Goal: Information Seeking & Learning: Learn about a topic

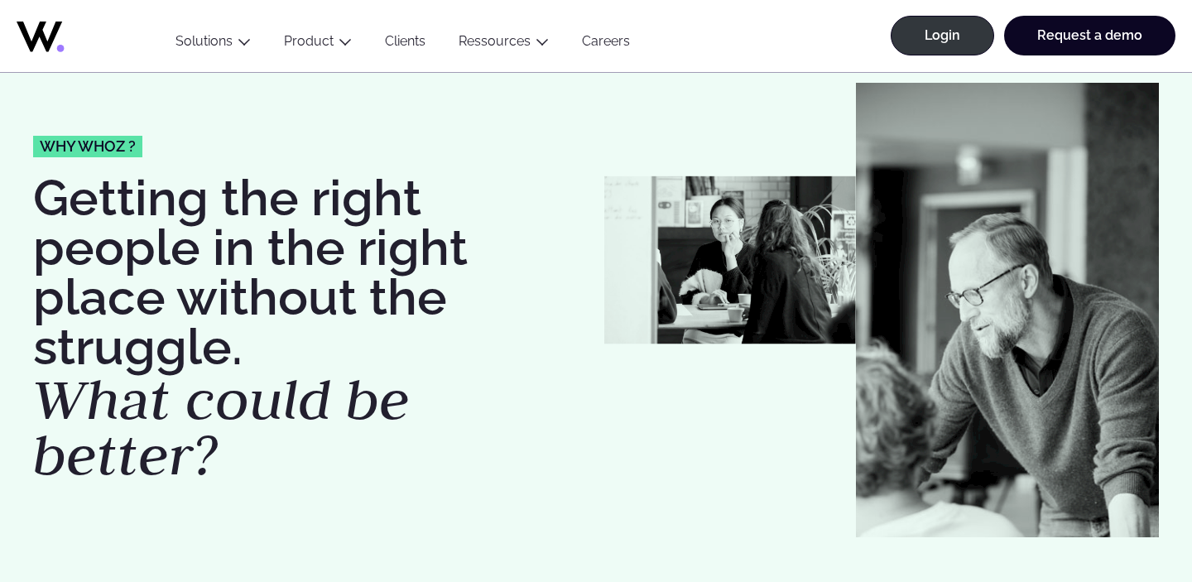
scroll to position [50, 0]
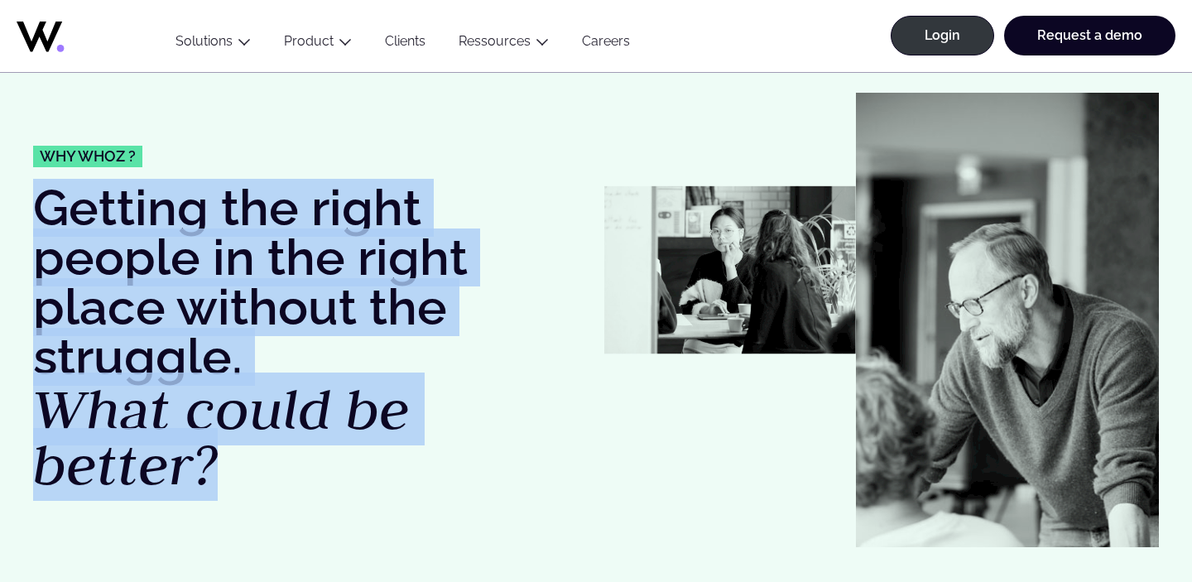
drag, startPoint x: 40, startPoint y: 196, endPoint x: 266, endPoint y: 471, distance: 355.8
click at [266, 471] on h1 "Getting the right people in the right place without the struggle. What could be…" at bounding box center [310, 338] width 555 height 310
copy h1 "Getting the right people in the right place without the struggle. What could be…"
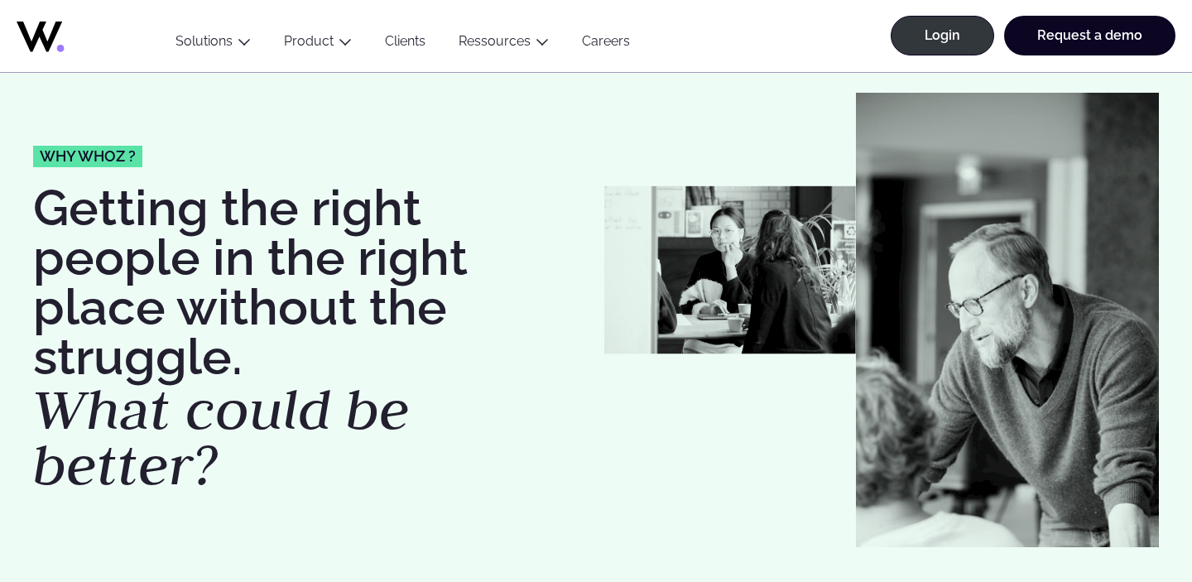
click at [583, 334] on h1 "Getting the right people in the right place without the struggle. What could be…" at bounding box center [310, 338] width 555 height 310
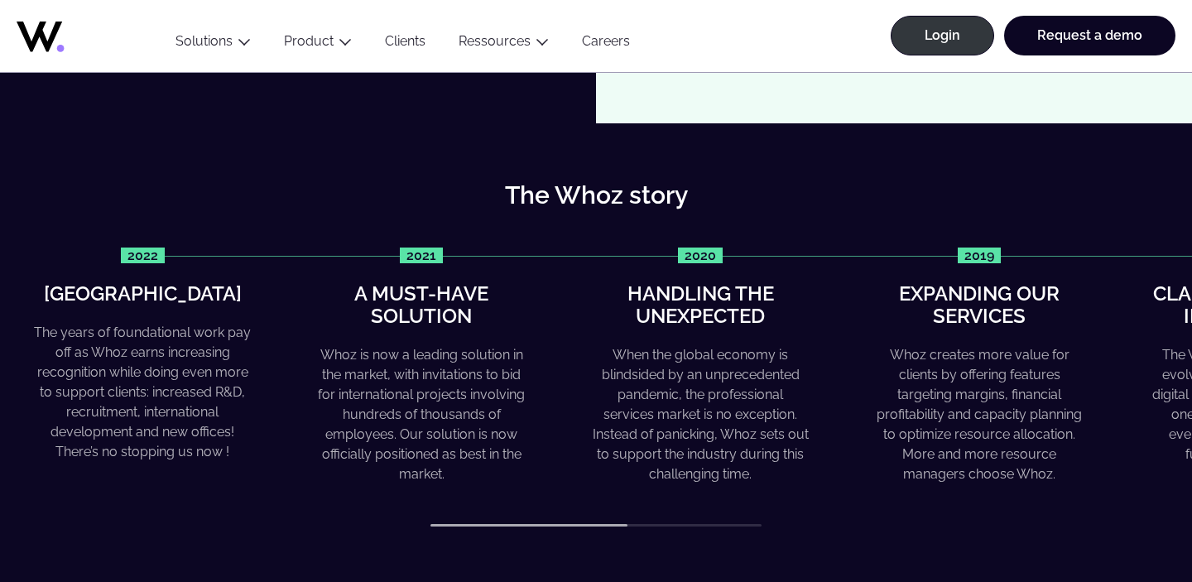
scroll to position [611, 0]
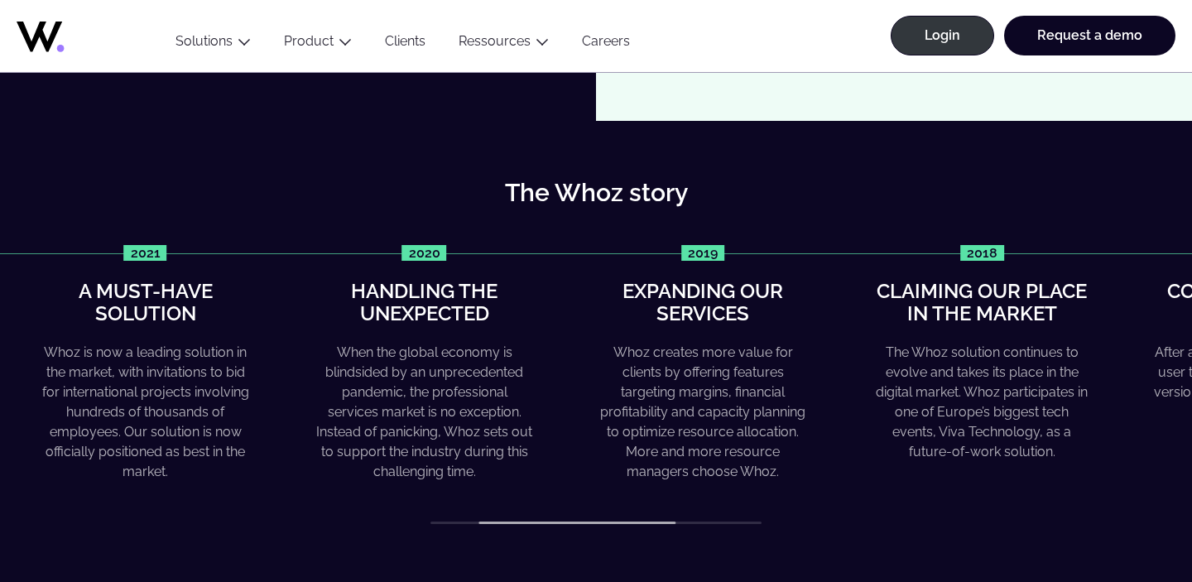
click at [502, 405] on div "When the global economy is blindsided by an unprecedented pandemic, the profess…" at bounding box center [424, 412] width 219 height 139
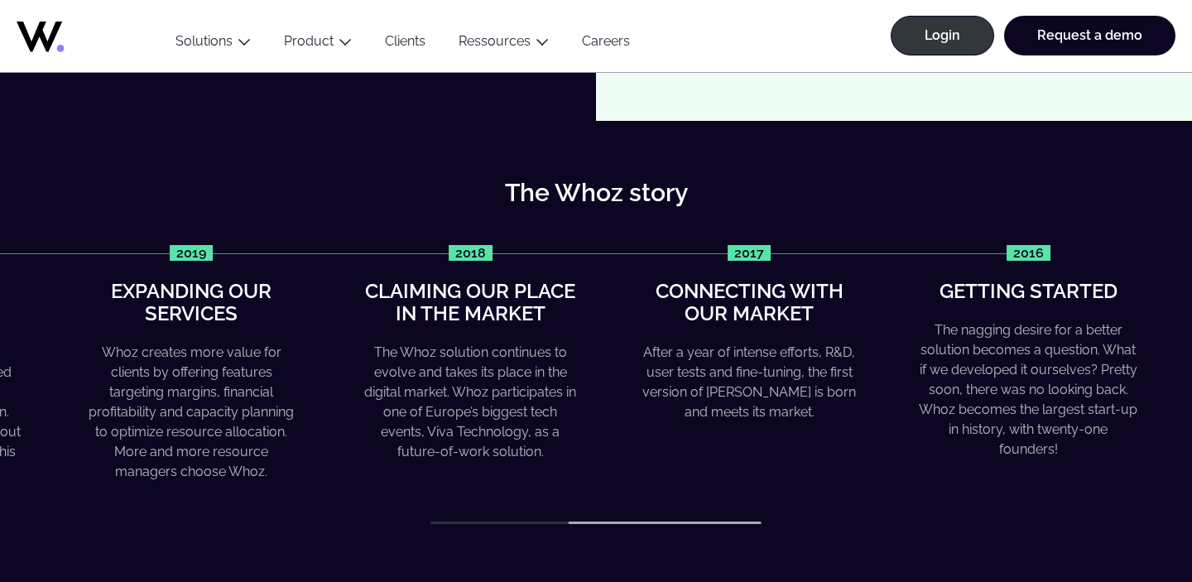
click at [82, 411] on div "Whoz creates more value for clients by offering features targeting margins, fin…" at bounding box center [191, 412] width 219 height 139
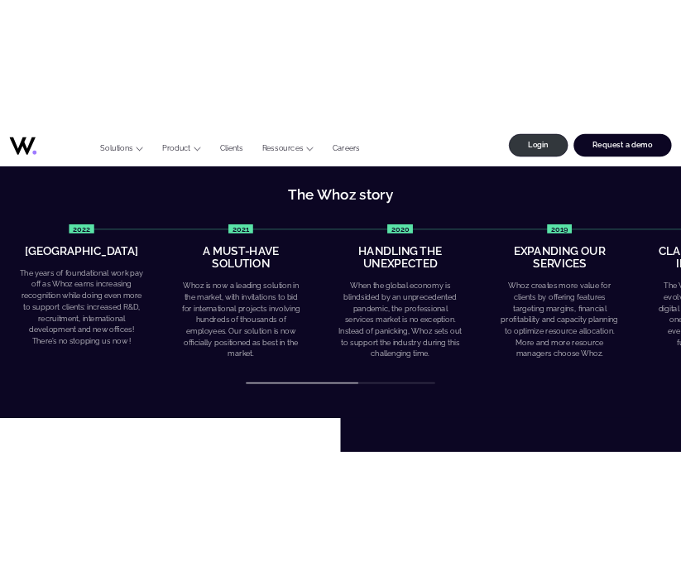
scroll to position [684, 0]
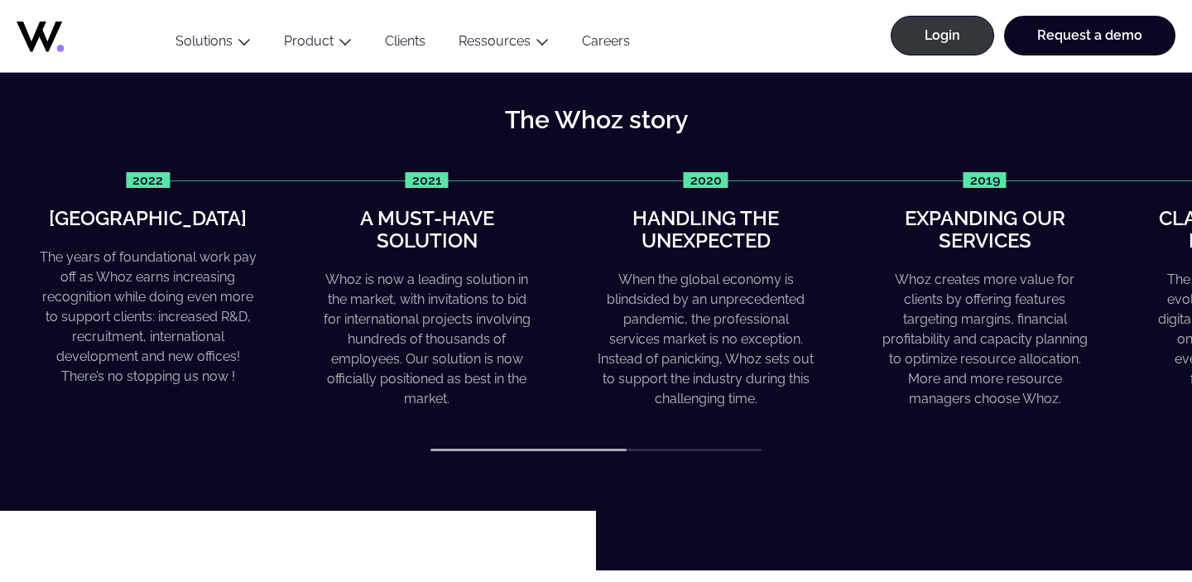
click at [1164, 296] on div "2022 Greater heights The years of foundational work pay off as Whoz earns incre…" at bounding box center [601, 290] width 1126 height 237
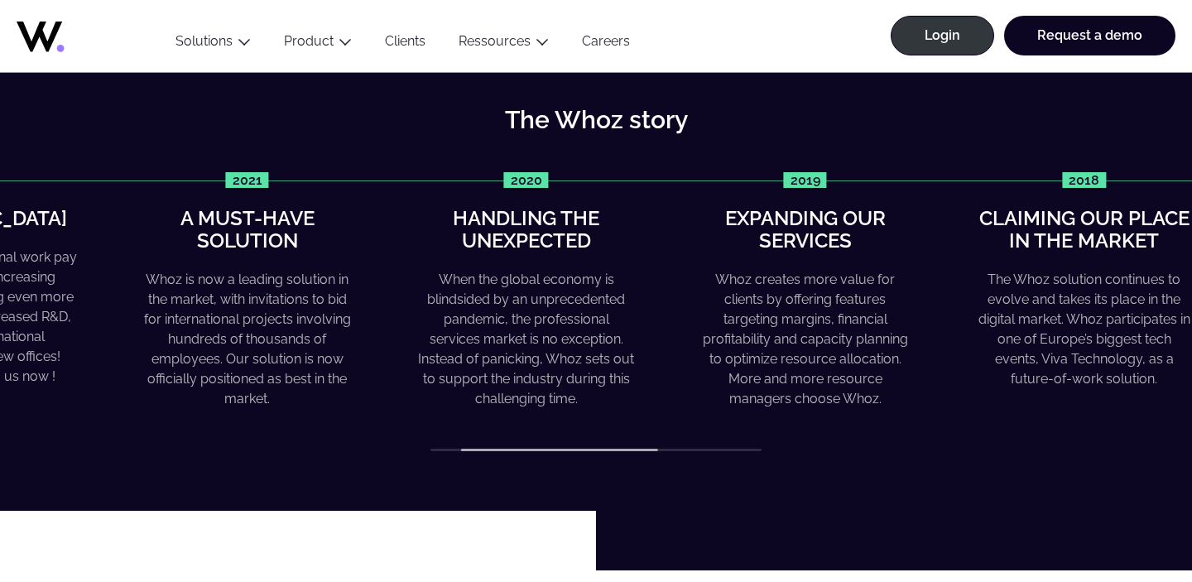
click at [695, 273] on div "Whoz creates more value for clients by offering features targeting margins, fin…" at bounding box center [804, 339] width 219 height 139
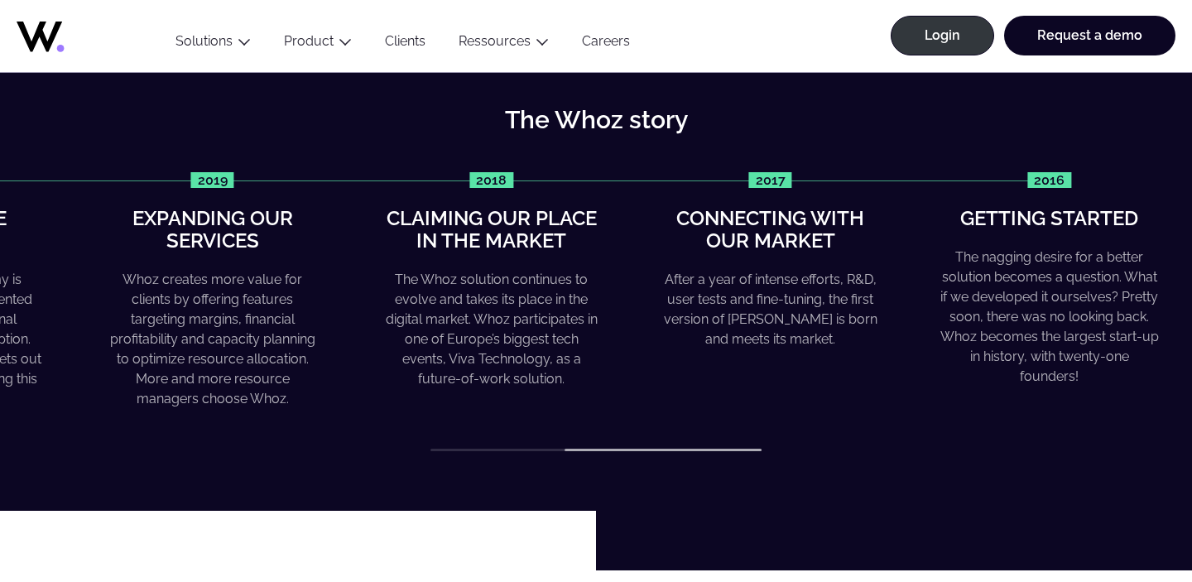
click at [601, 350] on div "The Whoz solution continues to evolve and takes its place in the digital market…" at bounding box center [491, 329] width 219 height 119
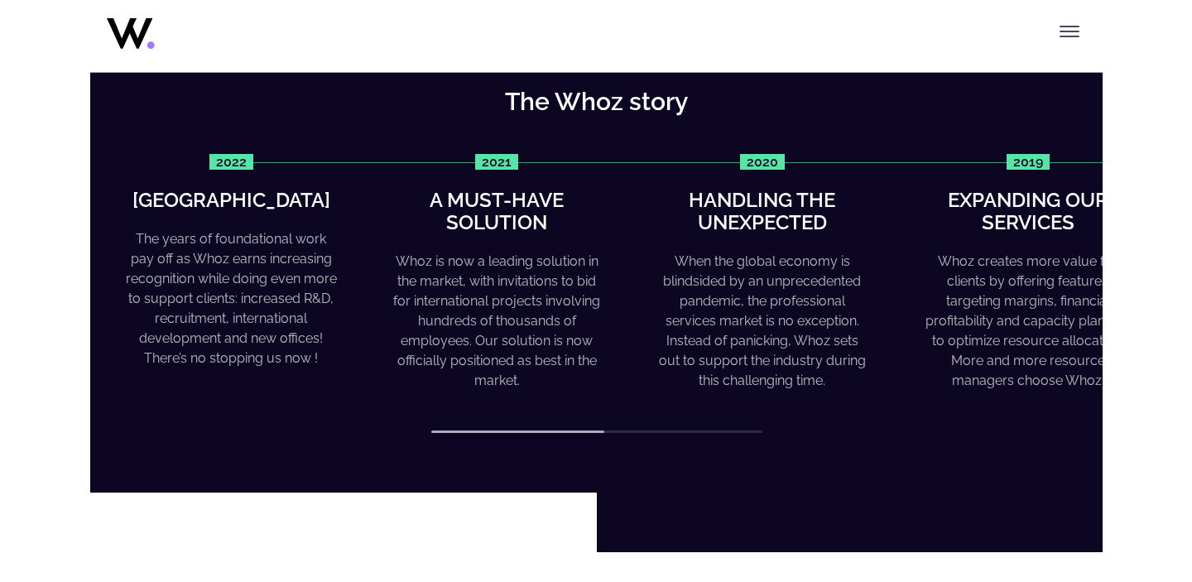
scroll to position [694, 0]
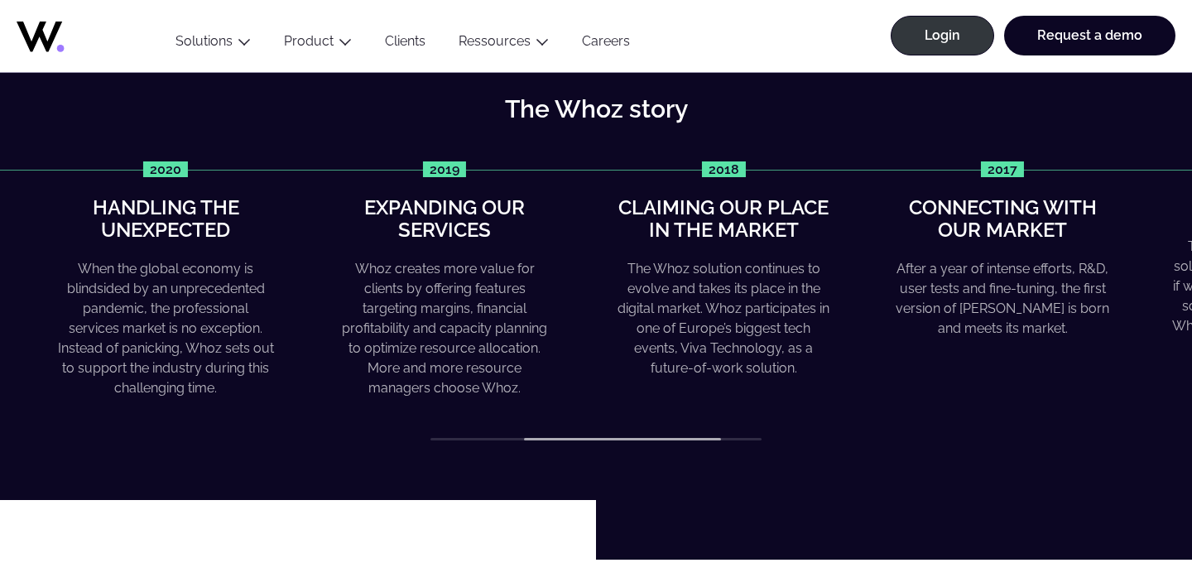
click at [424, 289] on div "Whoz creates more value for clients by offering features targeting margins, fin…" at bounding box center [444, 328] width 219 height 139
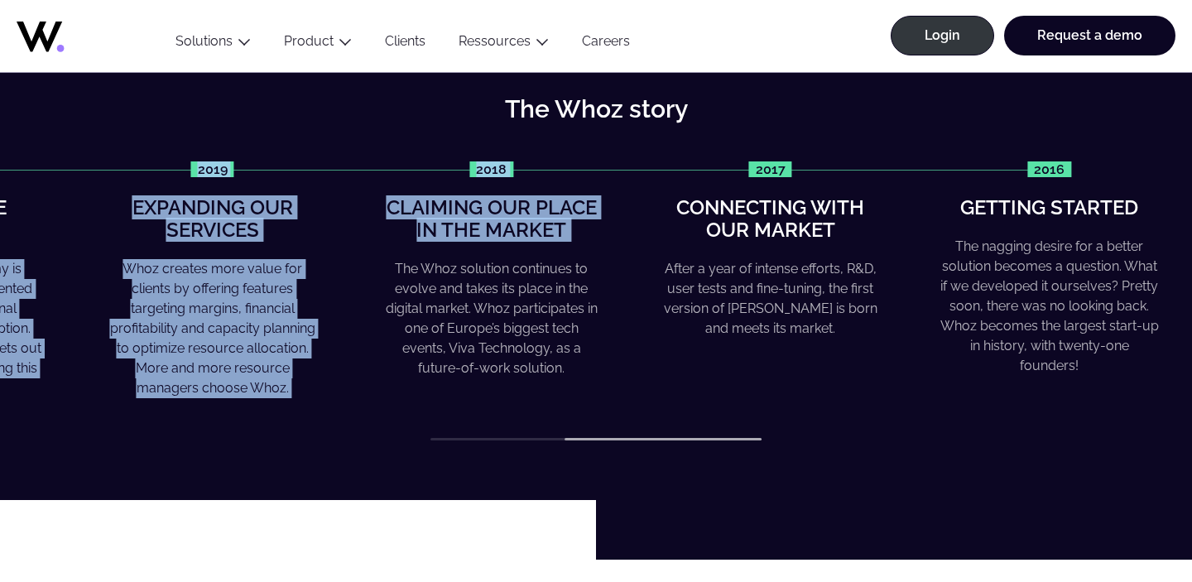
drag, startPoint x: 604, startPoint y: 255, endPoint x: 1191, endPoint y: 255, distance: 586.9
click at [1191, 255] on div "The Whoz story 2022 Greater heights The years of foundational work pay off as W…" at bounding box center [596, 268] width 1192 height 463
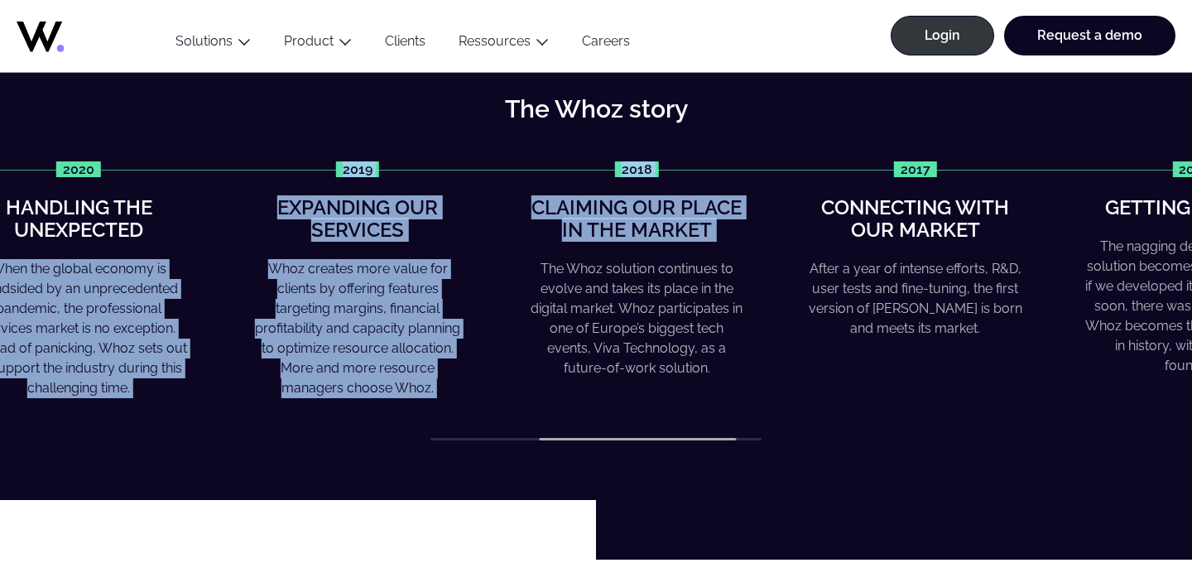
click at [747, 310] on div "The Whoz solution continues to evolve and takes its place in the digital market…" at bounding box center [636, 318] width 219 height 119
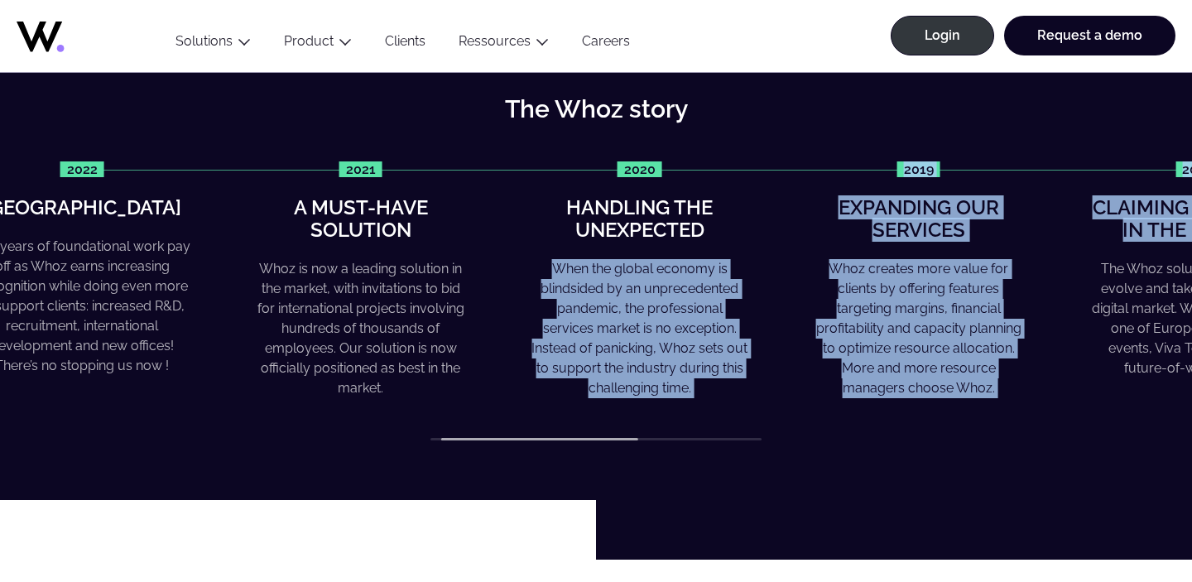
click at [965, 281] on div "2022 Greater heights The years of foundational work pay off as Whoz earns incre…" at bounding box center [536, 279] width 1126 height 237
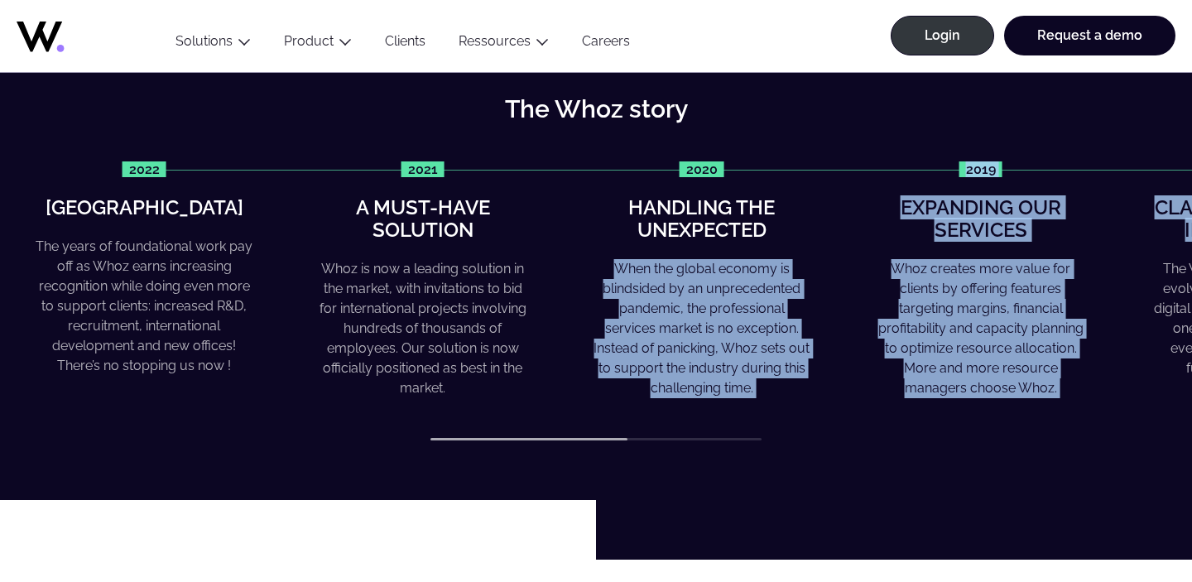
click at [756, 251] on div "2022 Greater heights The years of foundational work pay off as Whoz earns incre…" at bounding box center [598, 279] width 1126 height 237
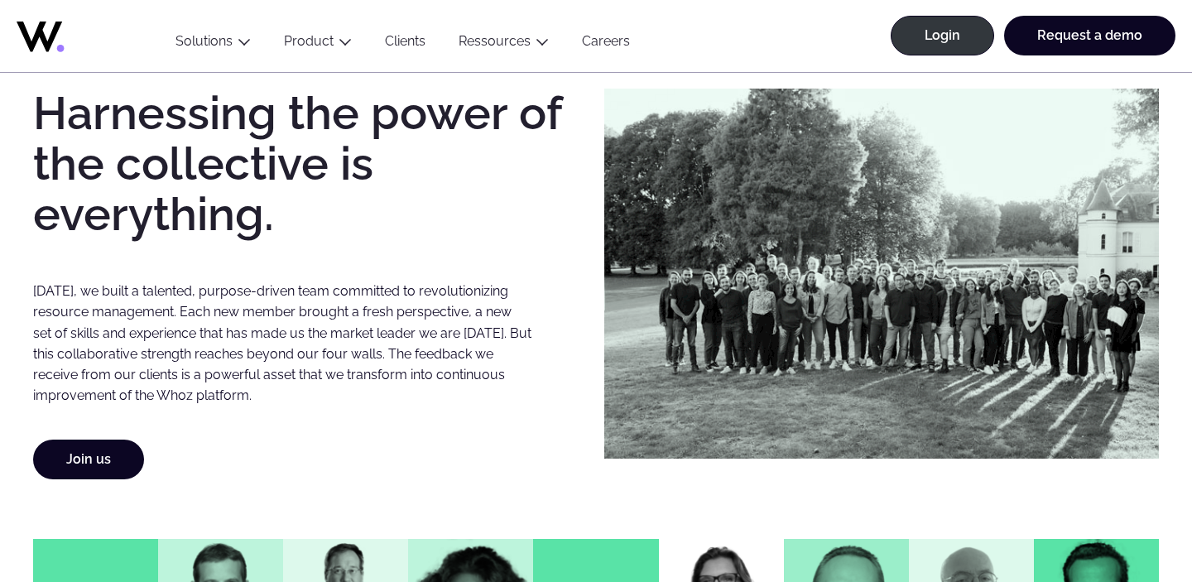
scroll to position [1233, 0]
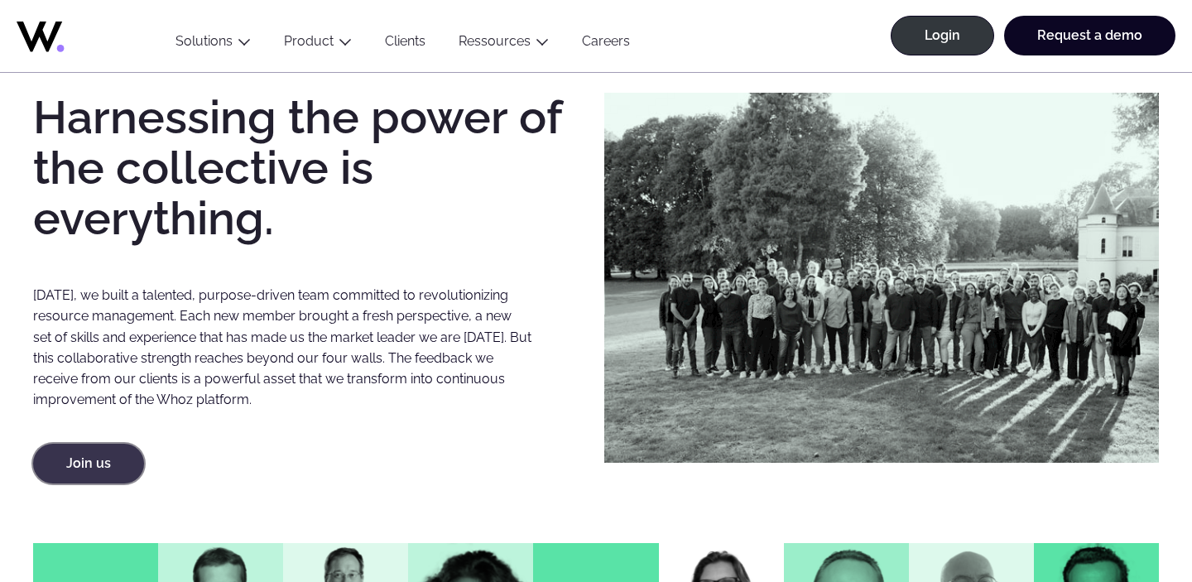
click at [88, 454] on link "Join us" at bounding box center [88, 464] width 111 height 40
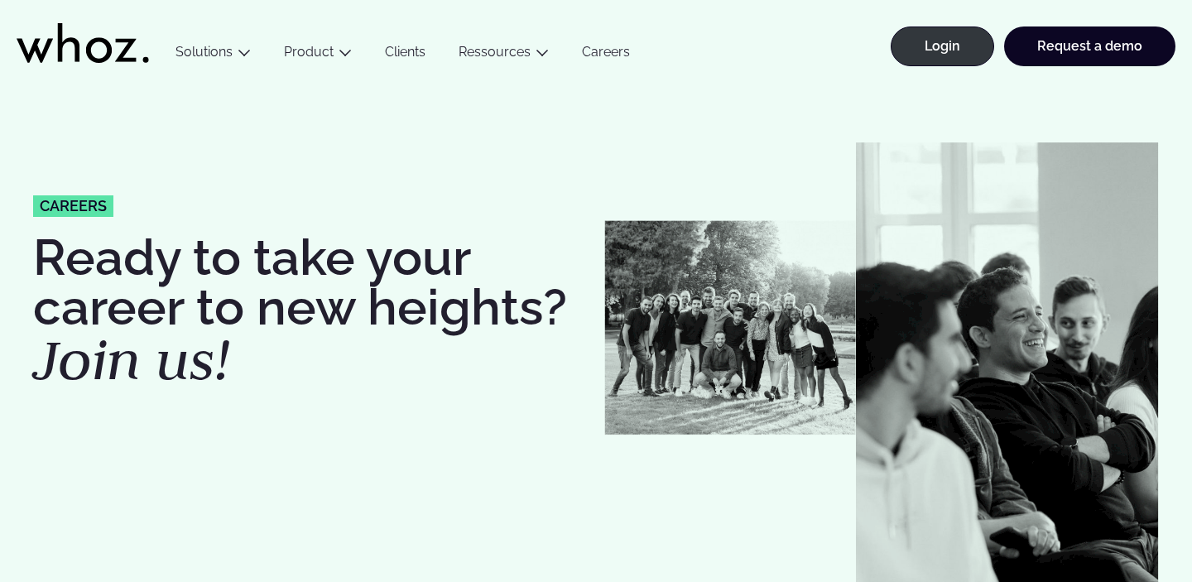
click at [761, 352] on img at bounding box center [730, 327] width 252 height 214
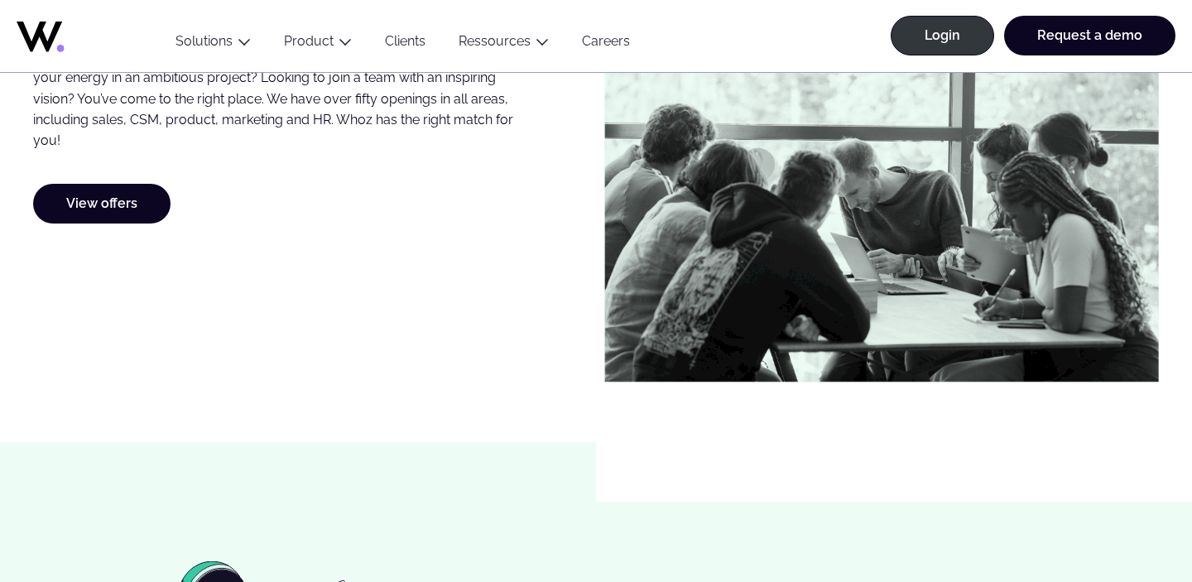
scroll to position [1018, 0]
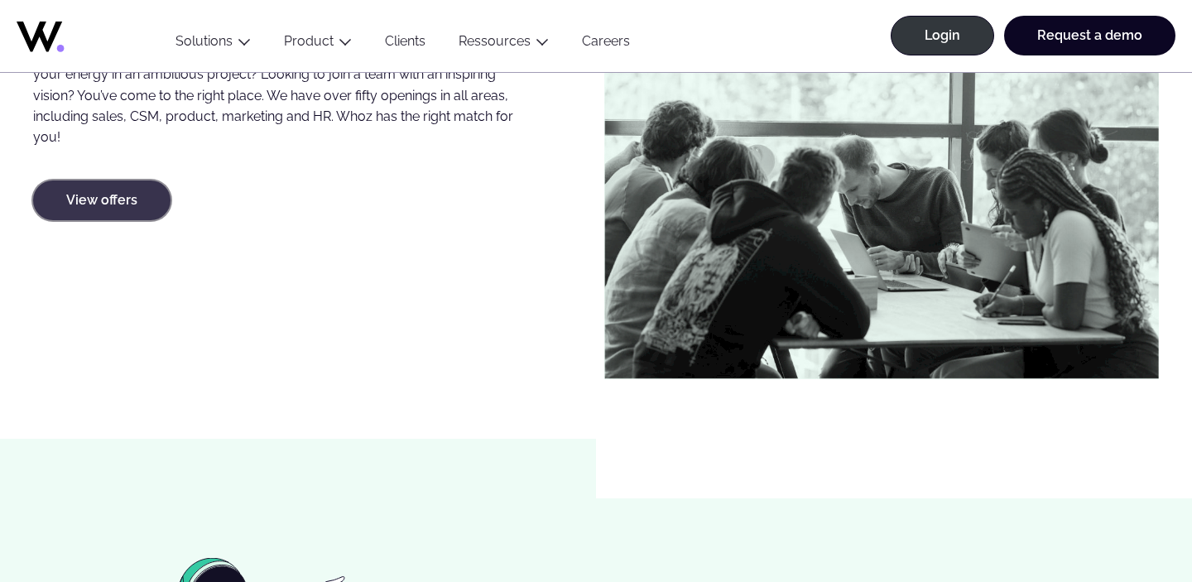
click at [119, 211] on link "View offers" at bounding box center [101, 200] width 137 height 40
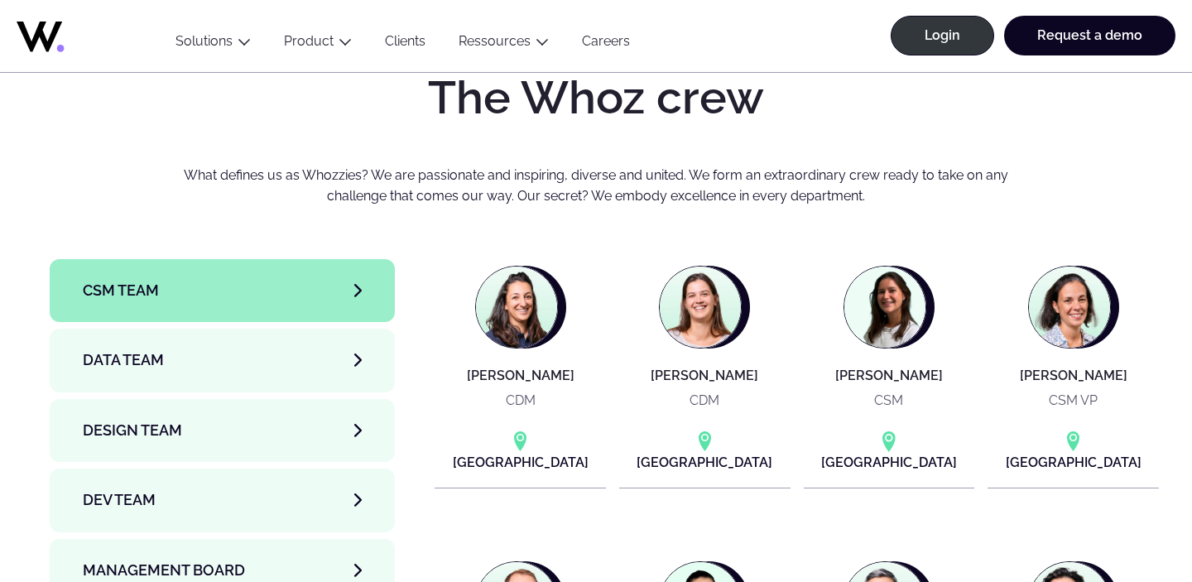
scroll to position [5357, 0]
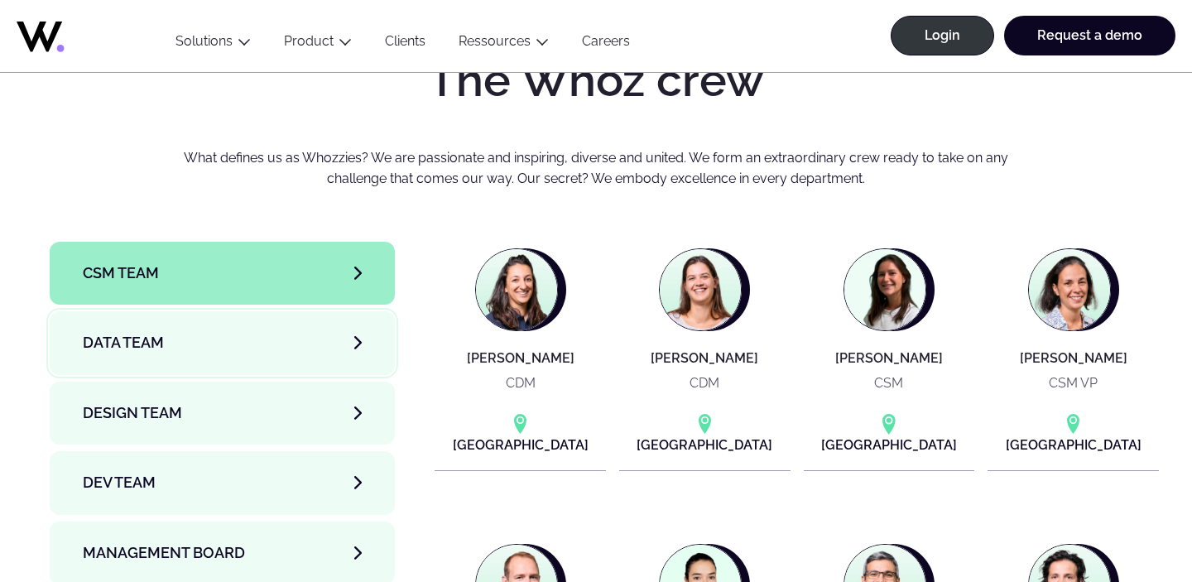
click at [237, 311] on link "Data team" at bounding box center [222, 342] width 345 height 63
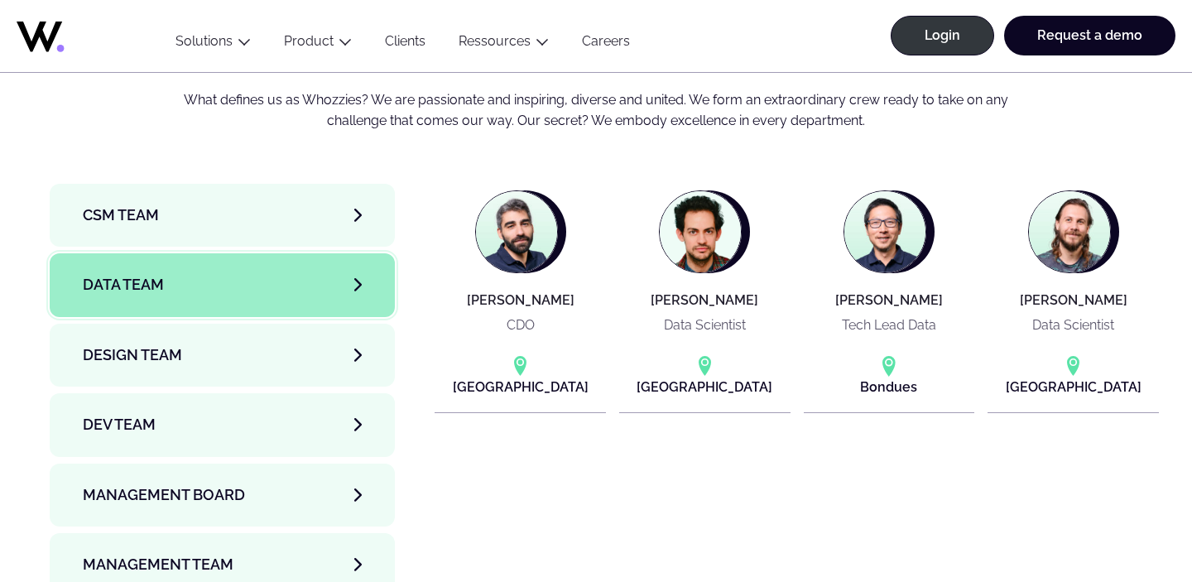
scroll to position [5417, 0]
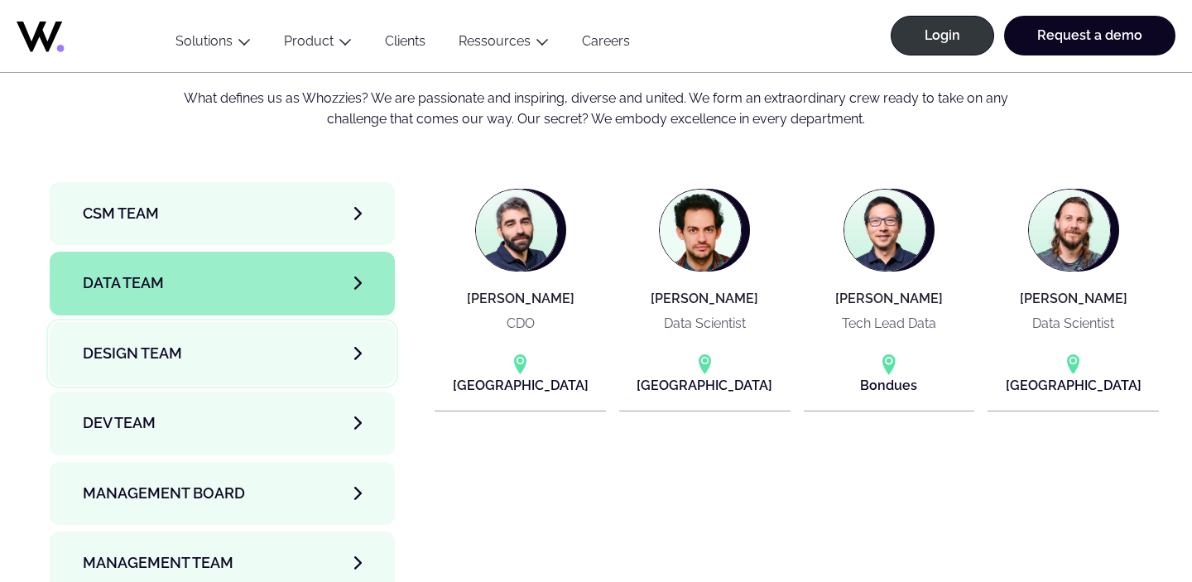
click at [259, 322] on link "Design team" at bounding box center [222, 353] width 345 height 63
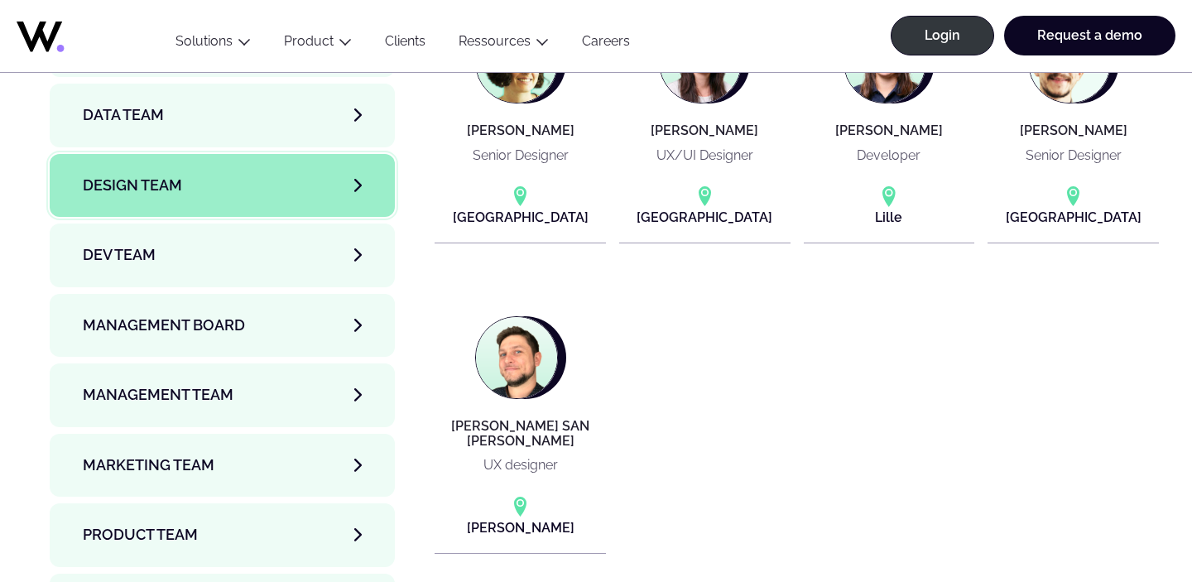
scroll to position [5594, 0]
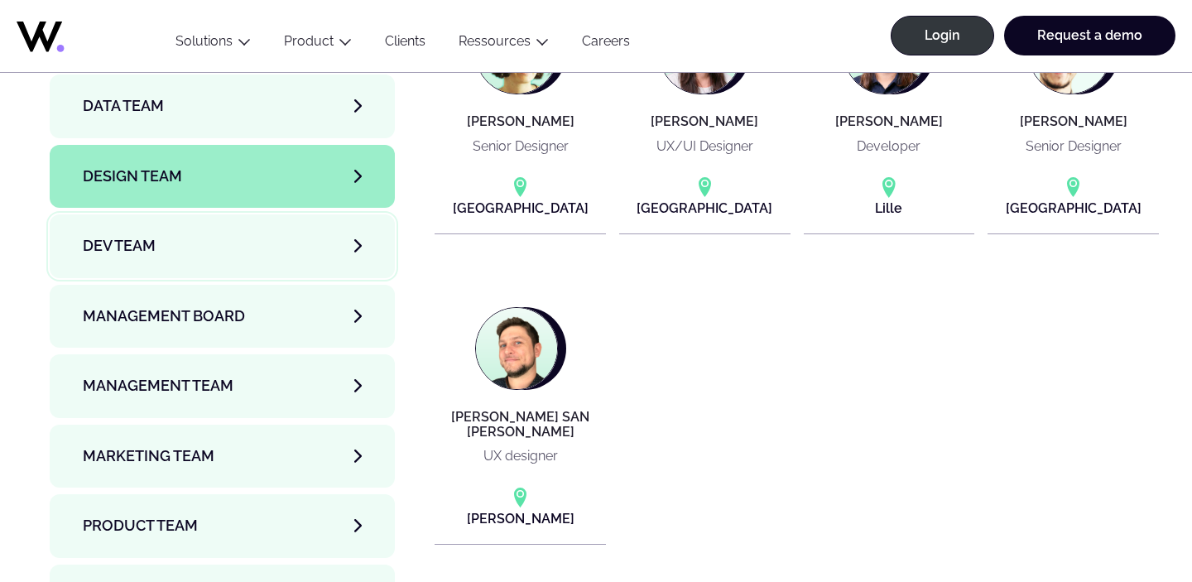
click at [246, 214] on link "Dev team" at bounding box center [222, 245] width 345 height 63
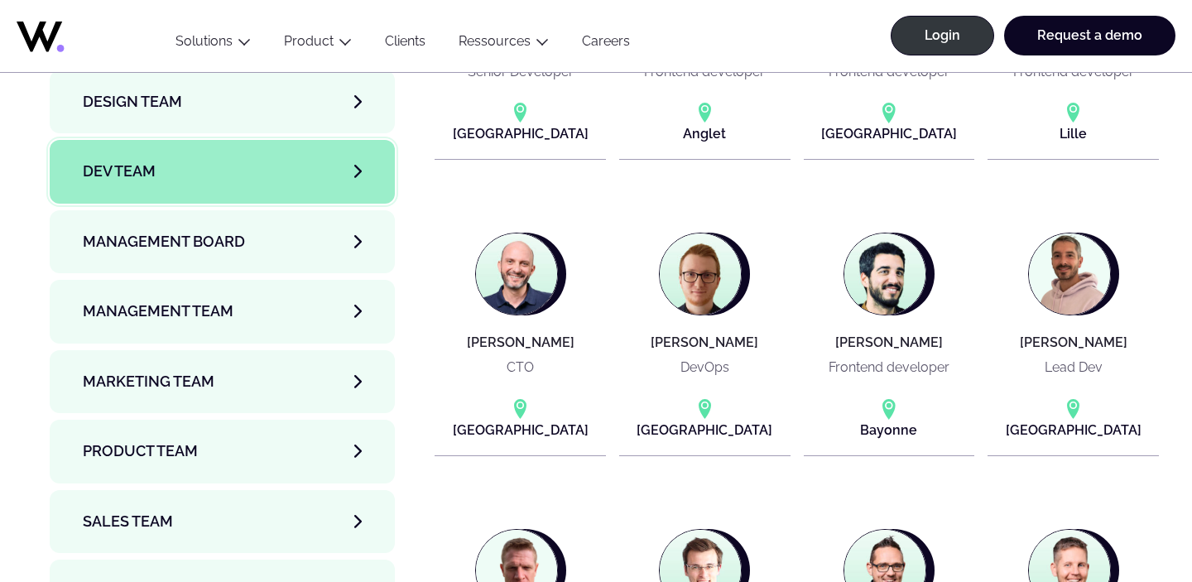
scroll to position [5716, 0]
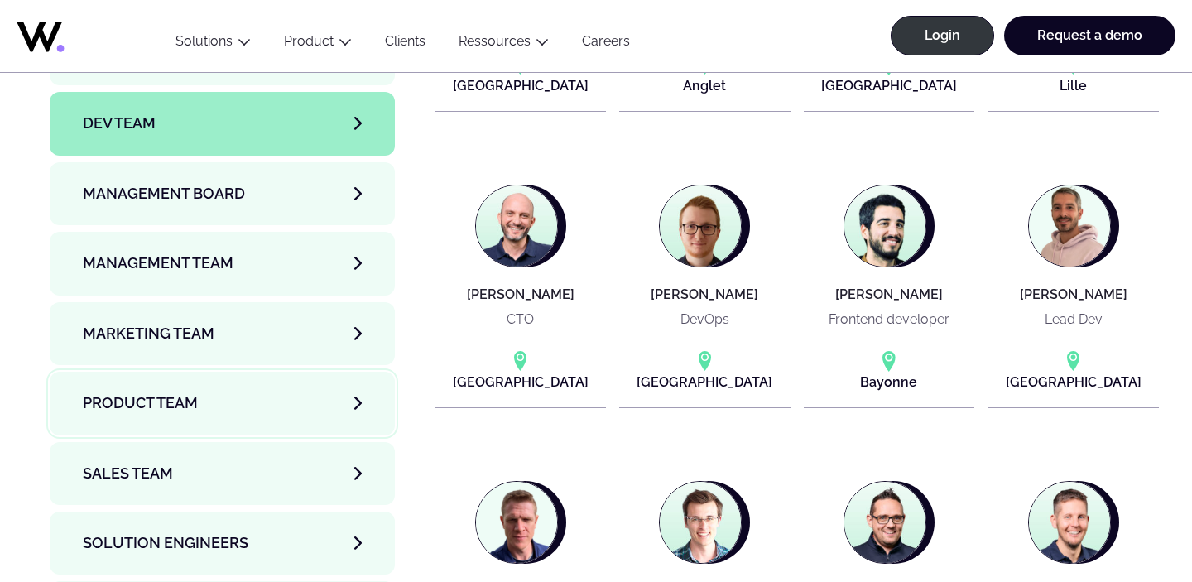
click at [200, 372] on link "Product team" at bounding box center [222, 403] width 345 height 63
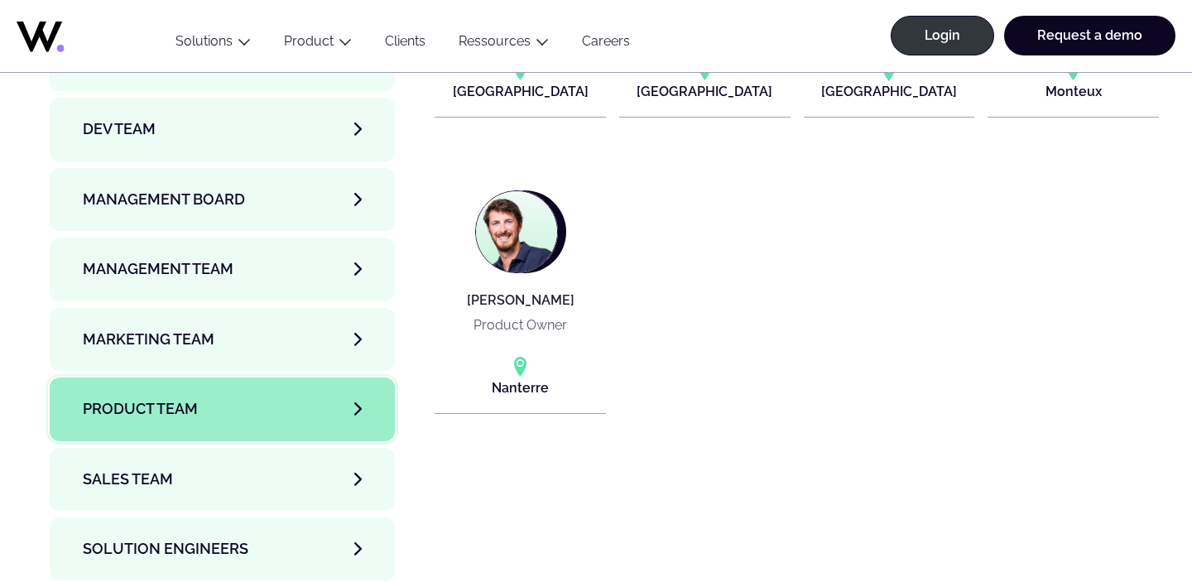
scroll to position [5702, 0]
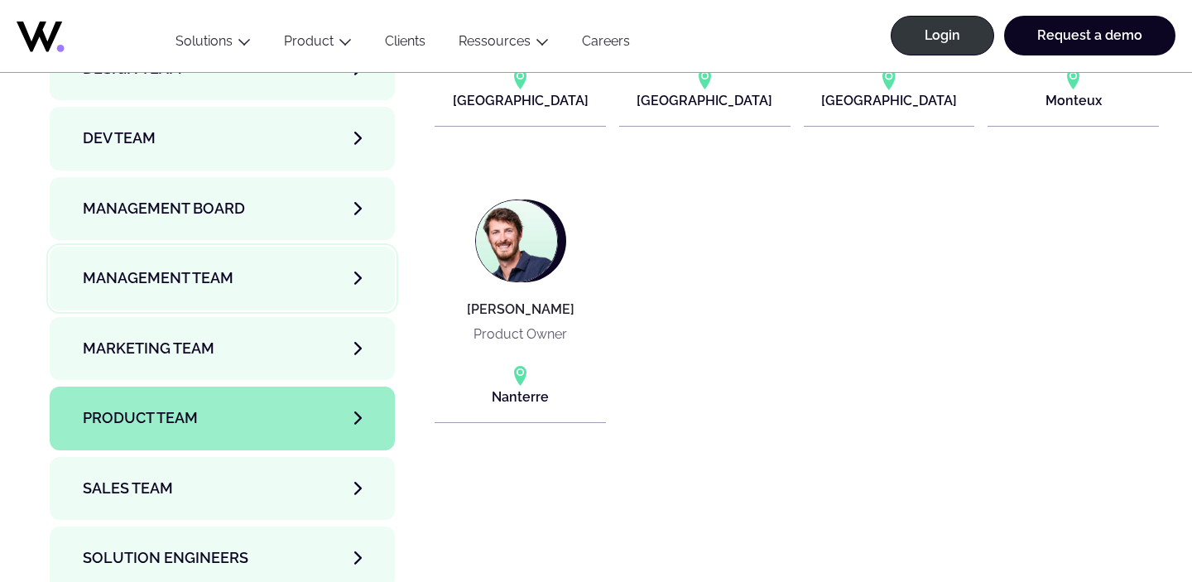
click at [244, 247] on link "Management Team" at bounding box center [222, 278] width 345 height 63
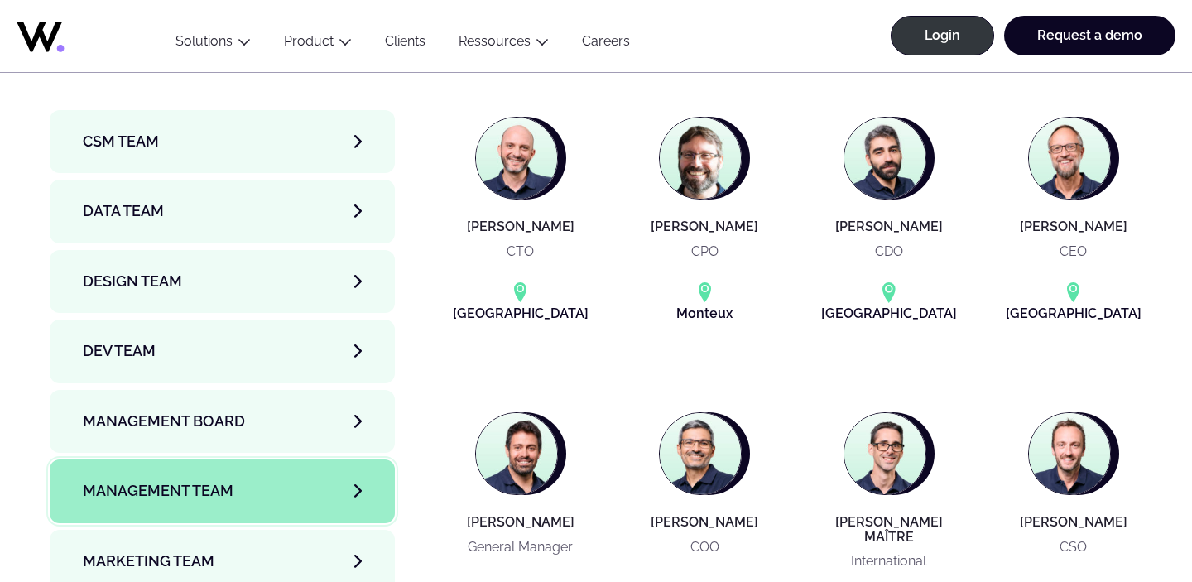
scroll to position [5492, 0]
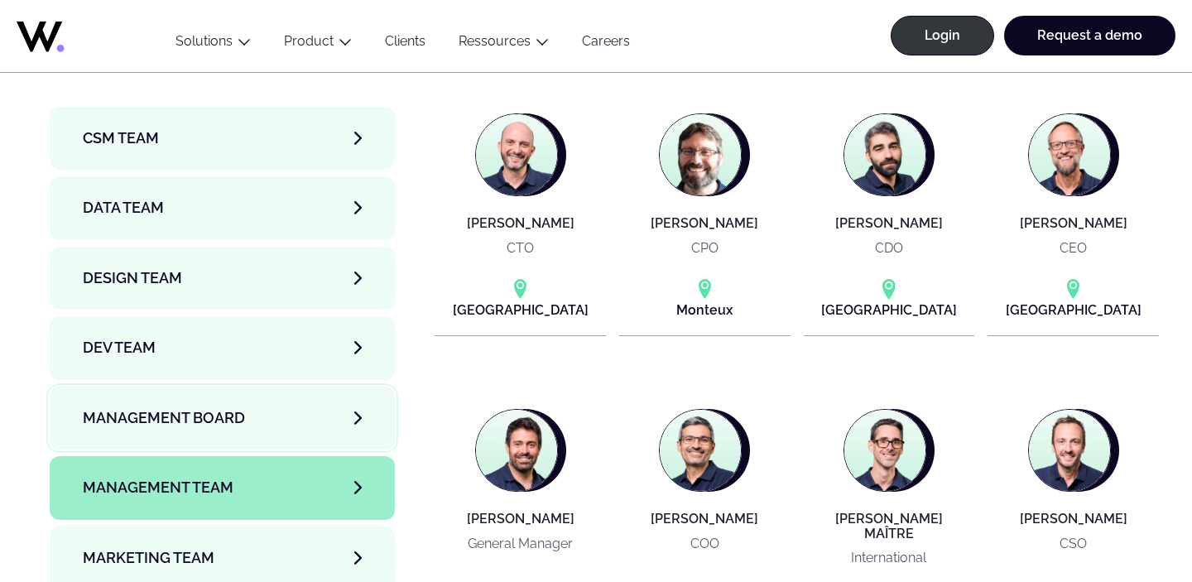
click at [202, 406] on span "Management Board" at bounding box center [164, 417] width 162 height 23
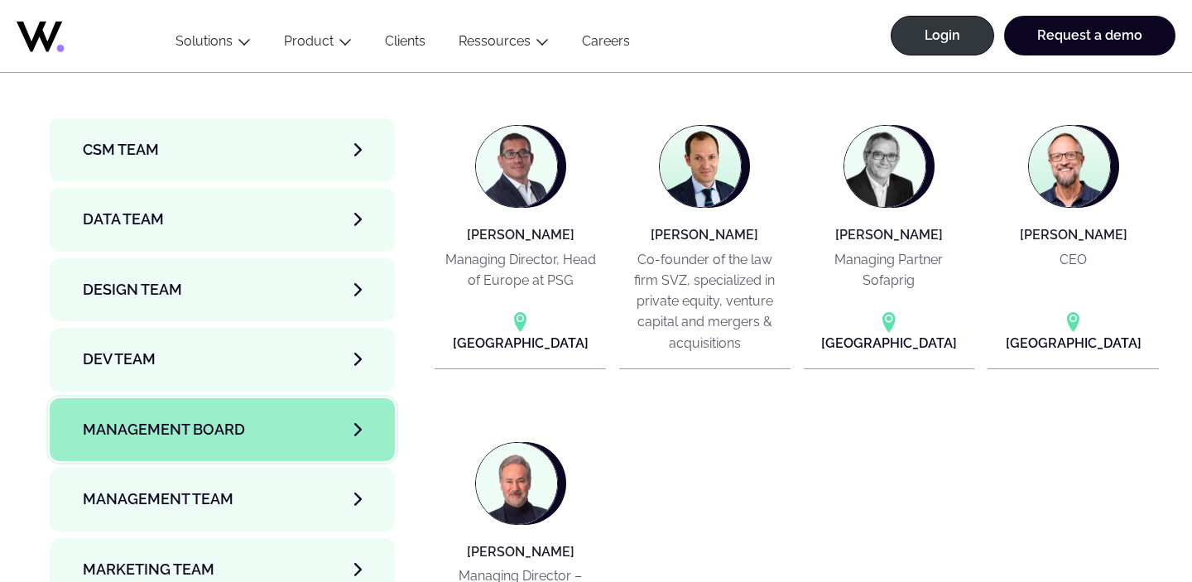
scroll to position [5479, 0]
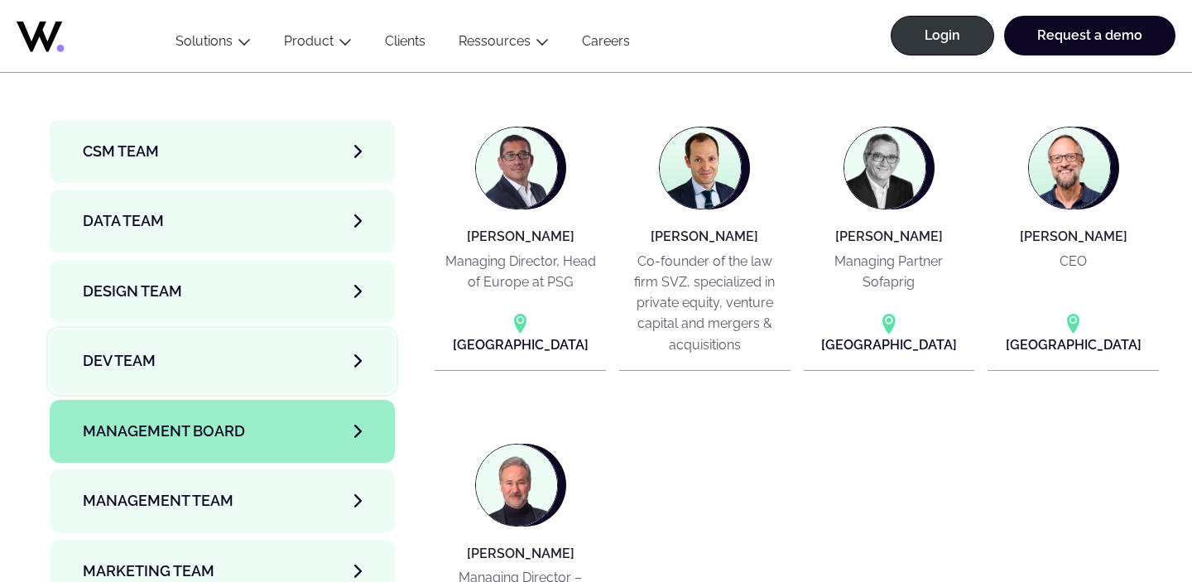
click at [208, 329] on link "Dev team" at bounding box center [222, 360] width 345 height 63
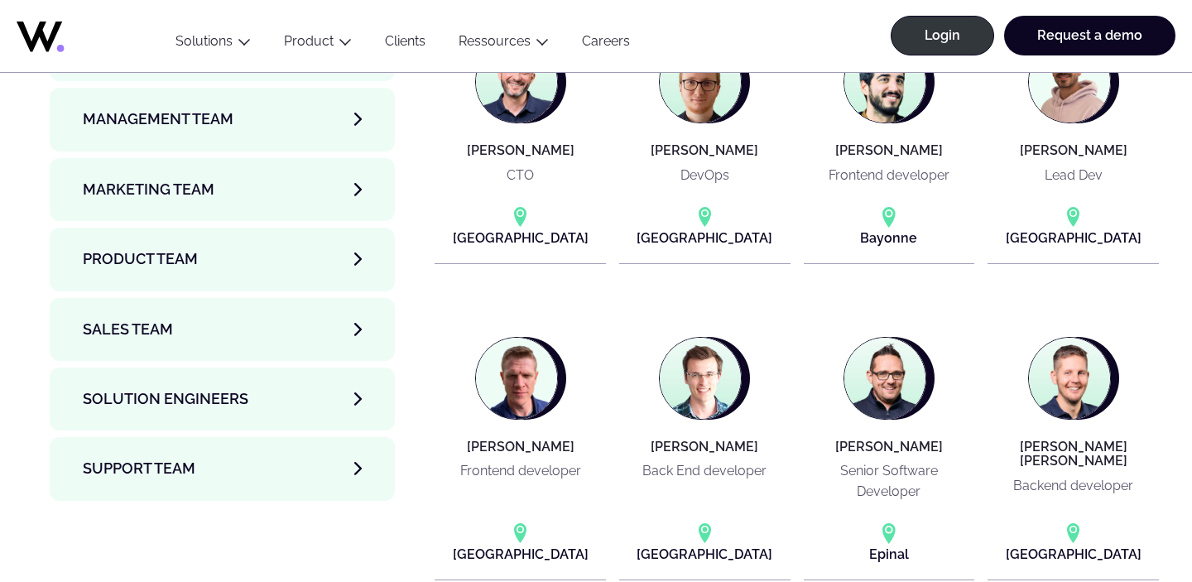
scroll to position [5857, 0]
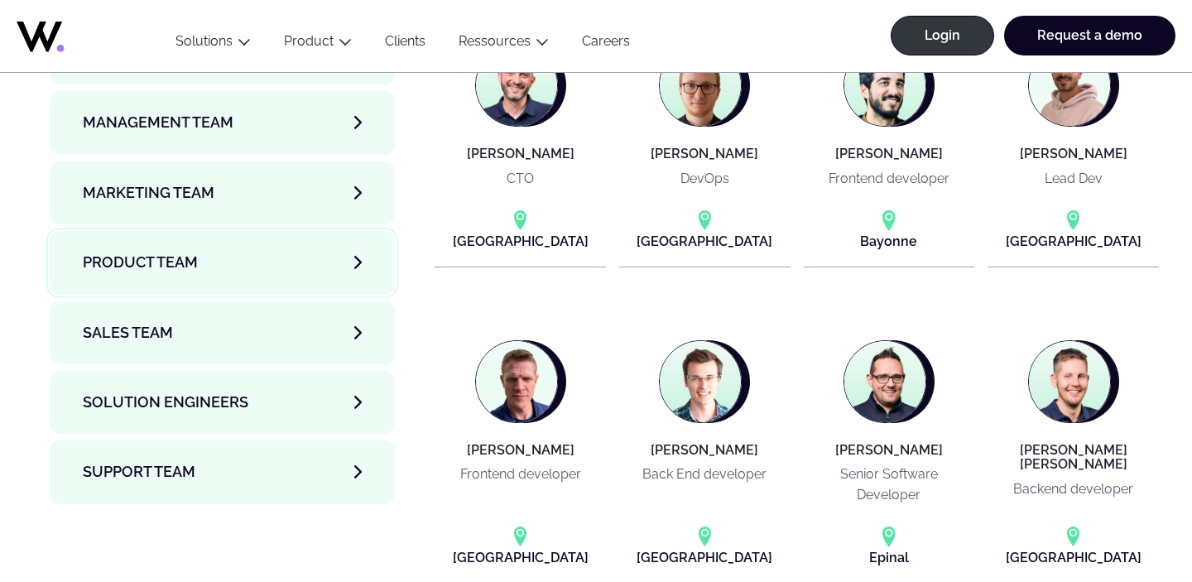
click at [315, 236] on link "Product team" at bounding box center [222, 262] width 345 height 63
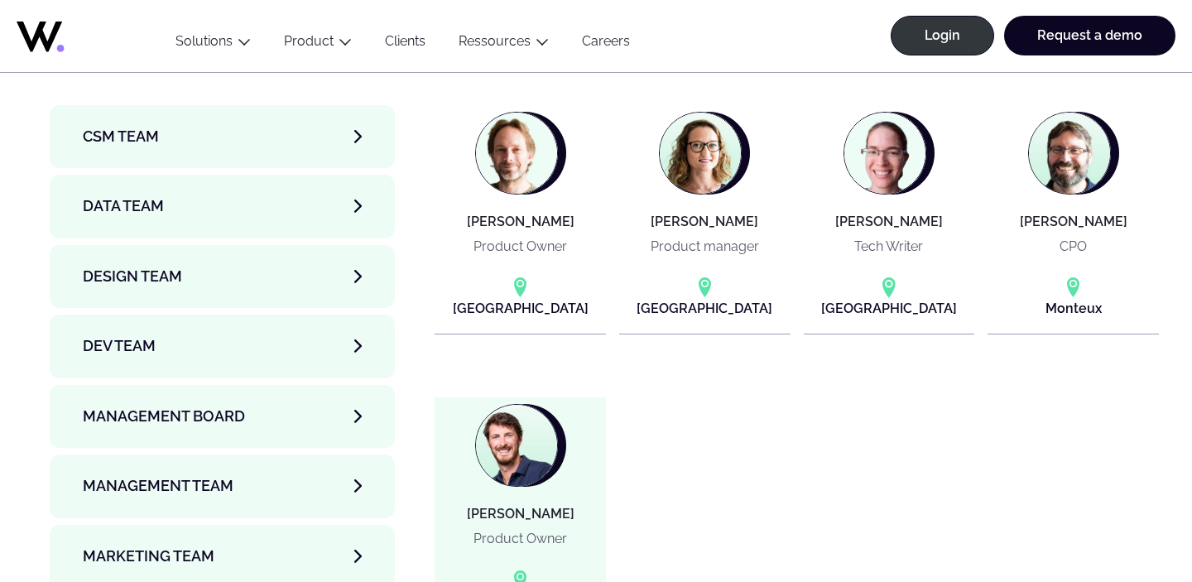
scroll to position [5450, 0]
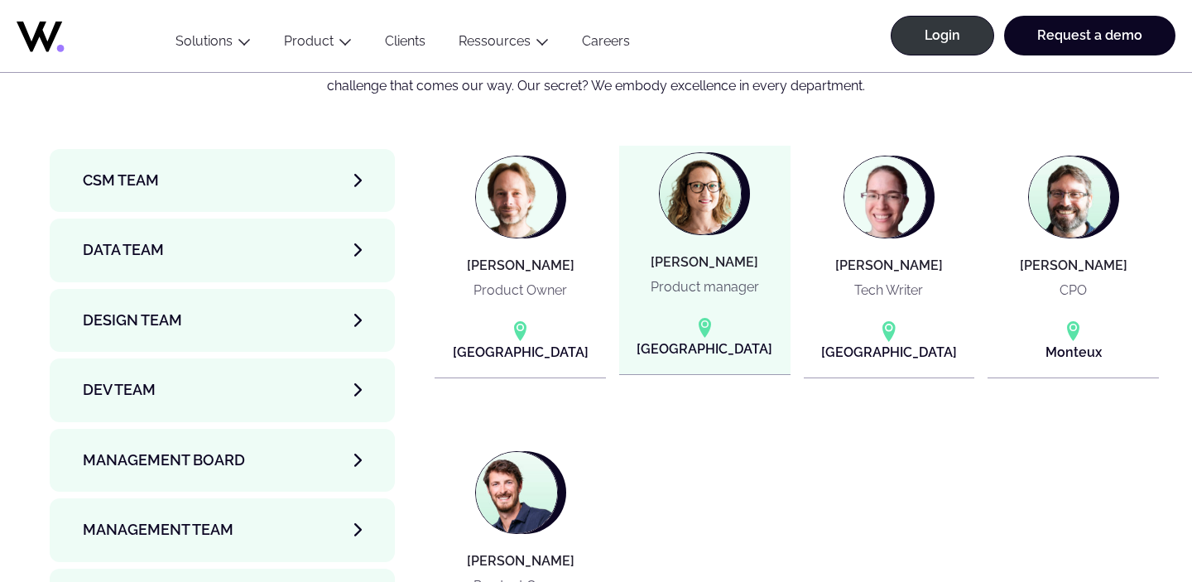
click at [709, 172] on img at bounding box center [700, 193] width 81 height 81
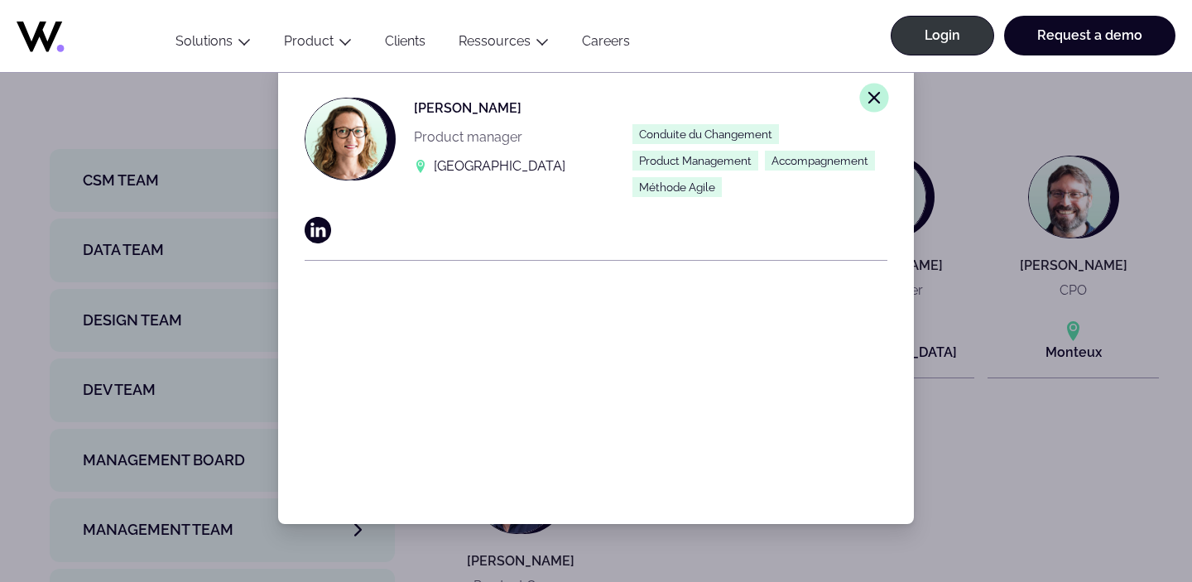
click at [879, 98] on icon "Close modal window." at bounding box center [874, 97] width 15 height 15
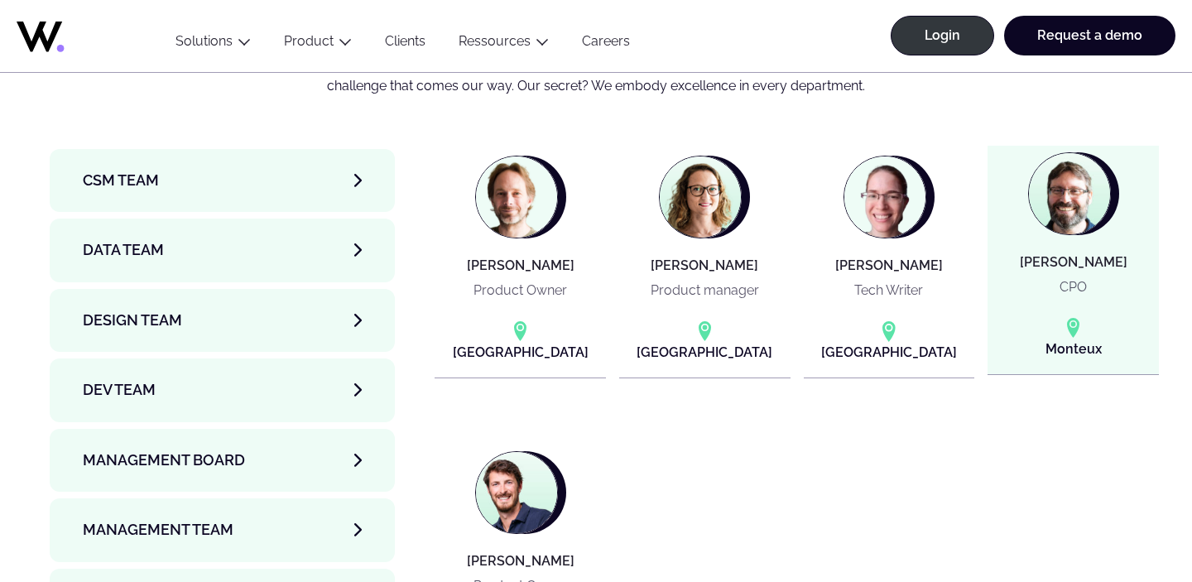
click at [1060, 157] on img at bounding box center [1069, 193] width 81 height 81
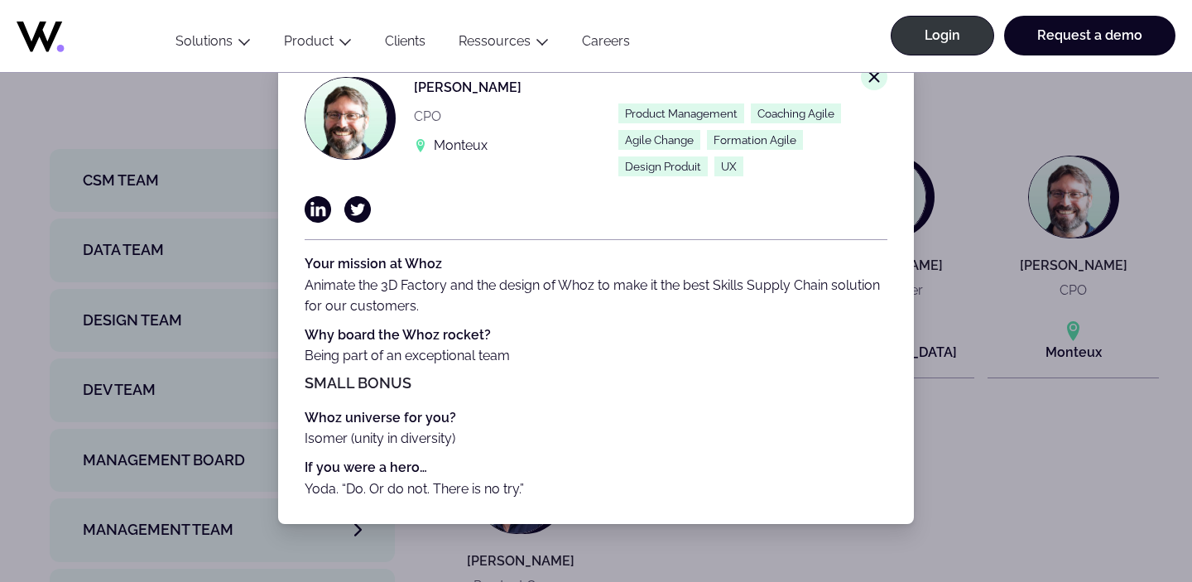
scroll to position [30, 0]
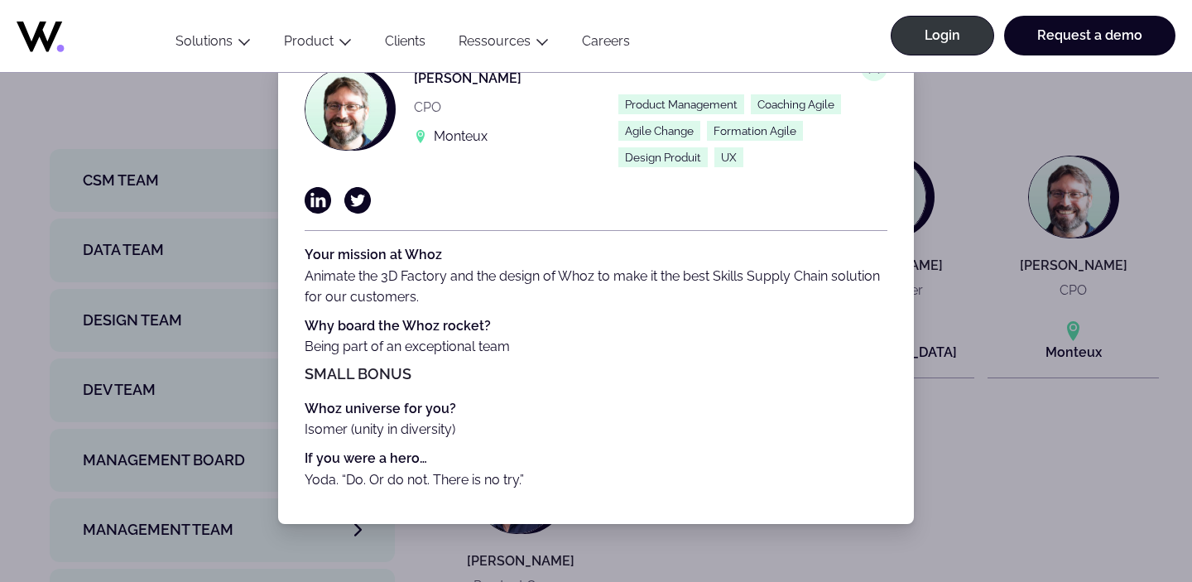
click at [356, 374] on h5 "Small bonus" at bounding box center [596, 374] width 583 height 15
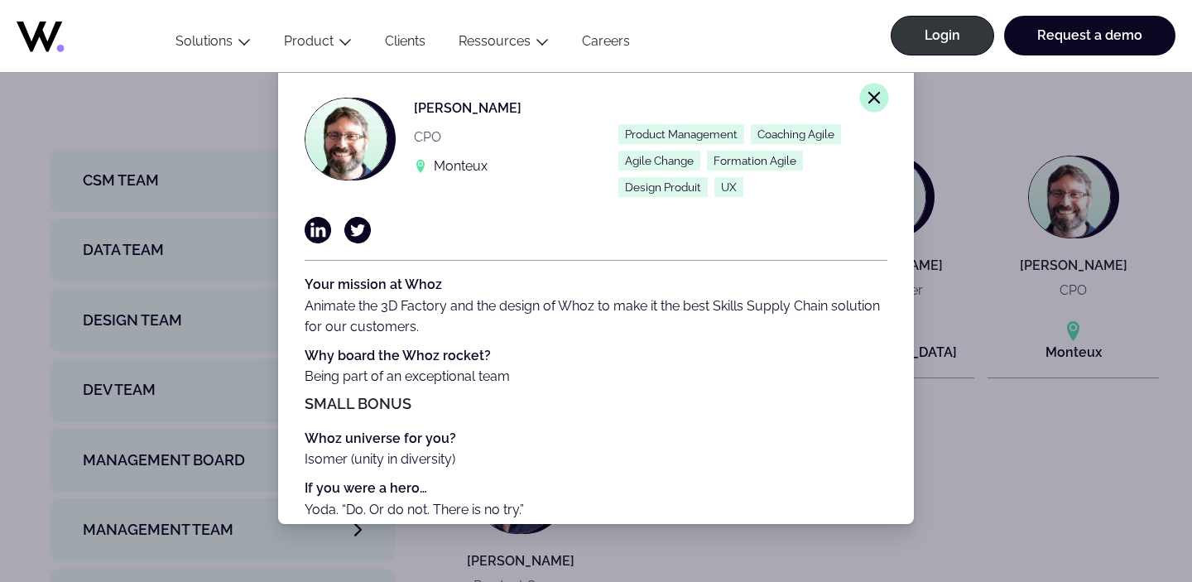
click at [865, 93] on button "Close modal window." at bounding box center [873, 98] width 29 height 29
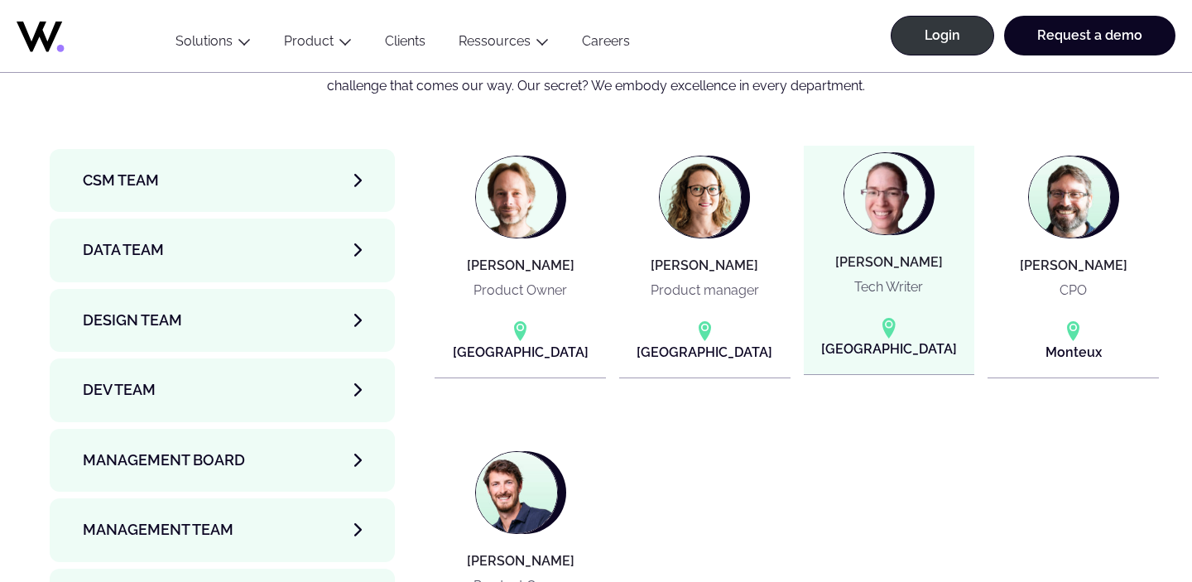
click at [896, 206] on article "Emily STEVENS Tech Writer Paris" at bounding box center [889, 260] width 171 height 229
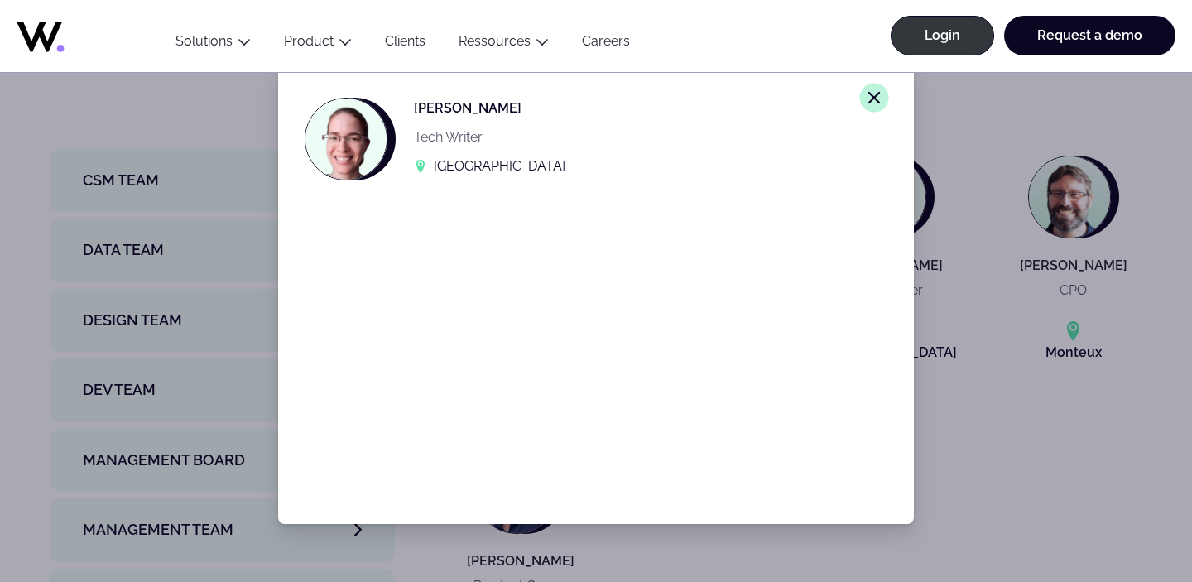
click at [867, 103] on icon "Close modal window." at bounding box center [874, 97] width 15 height 15
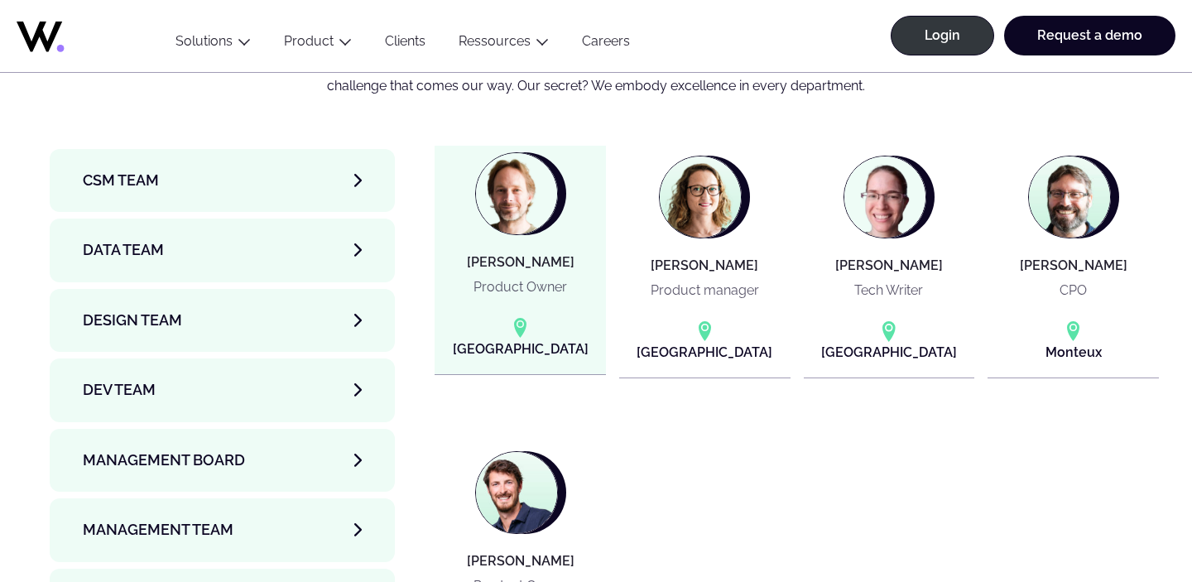
click at [557, 256] on article "Arnaud MOURONVAL Product Owner Paris" at bounding box center [520, 260] width 171 height 229
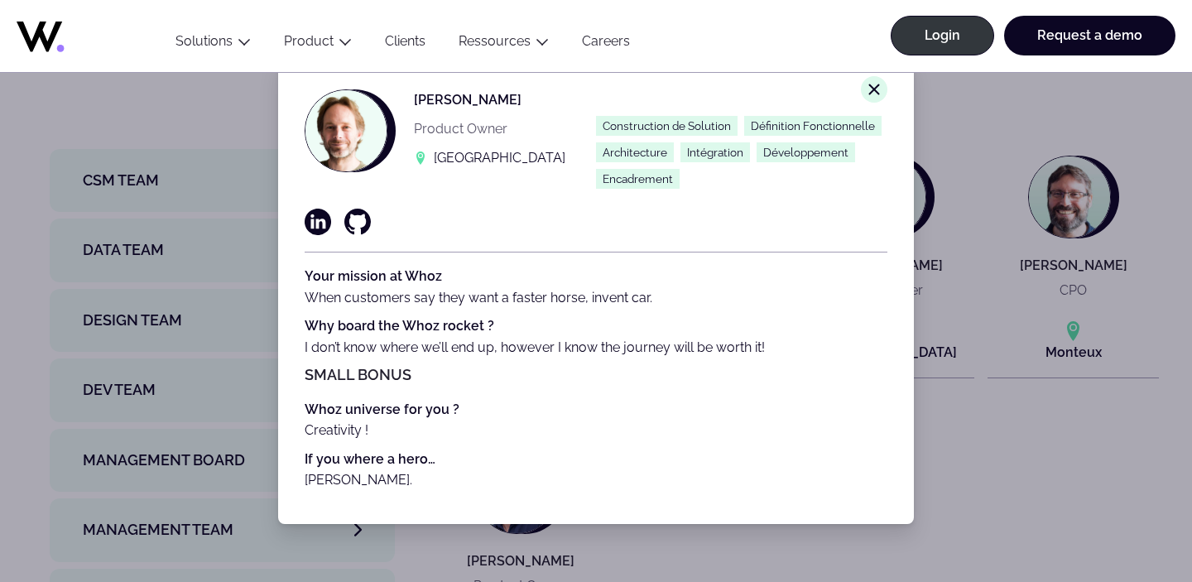
scroll to position [9, 0]
click at [872, 92] on line at bounding box center [874, 89] width 10 height 10
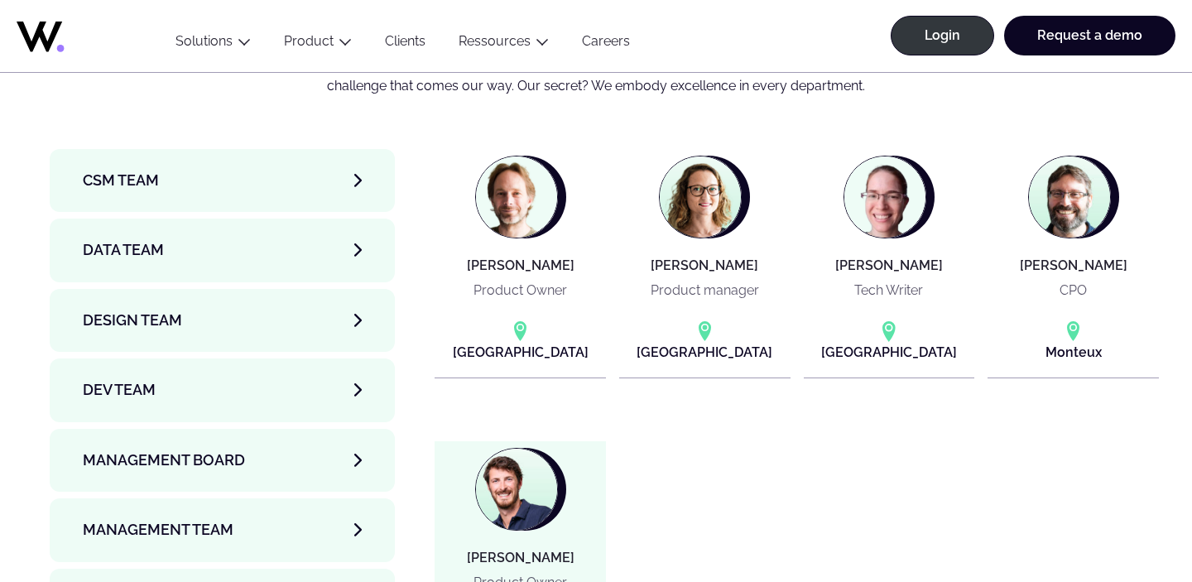
click at [541, 464] on img at bounding box center [516, 489] width 81 height 81
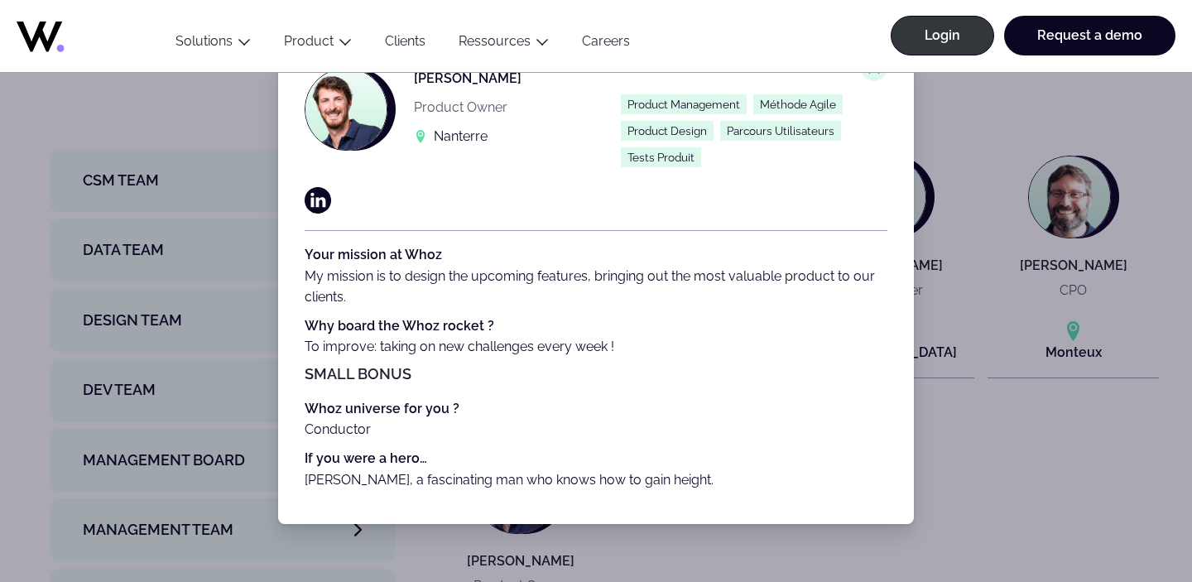
scroll to position [0, 0]
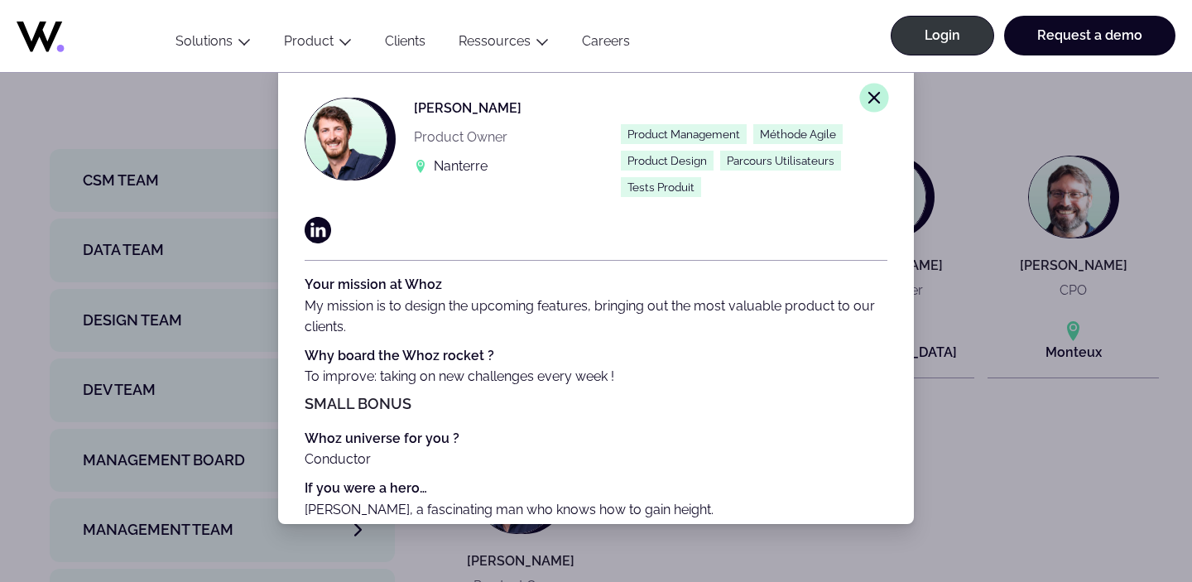
click at [873, 96] on icon "Close modal window." at bounding box center [874, 97] width 15 height 15
